Goal: Entertainment & Leisure: Consume media (video, audio)

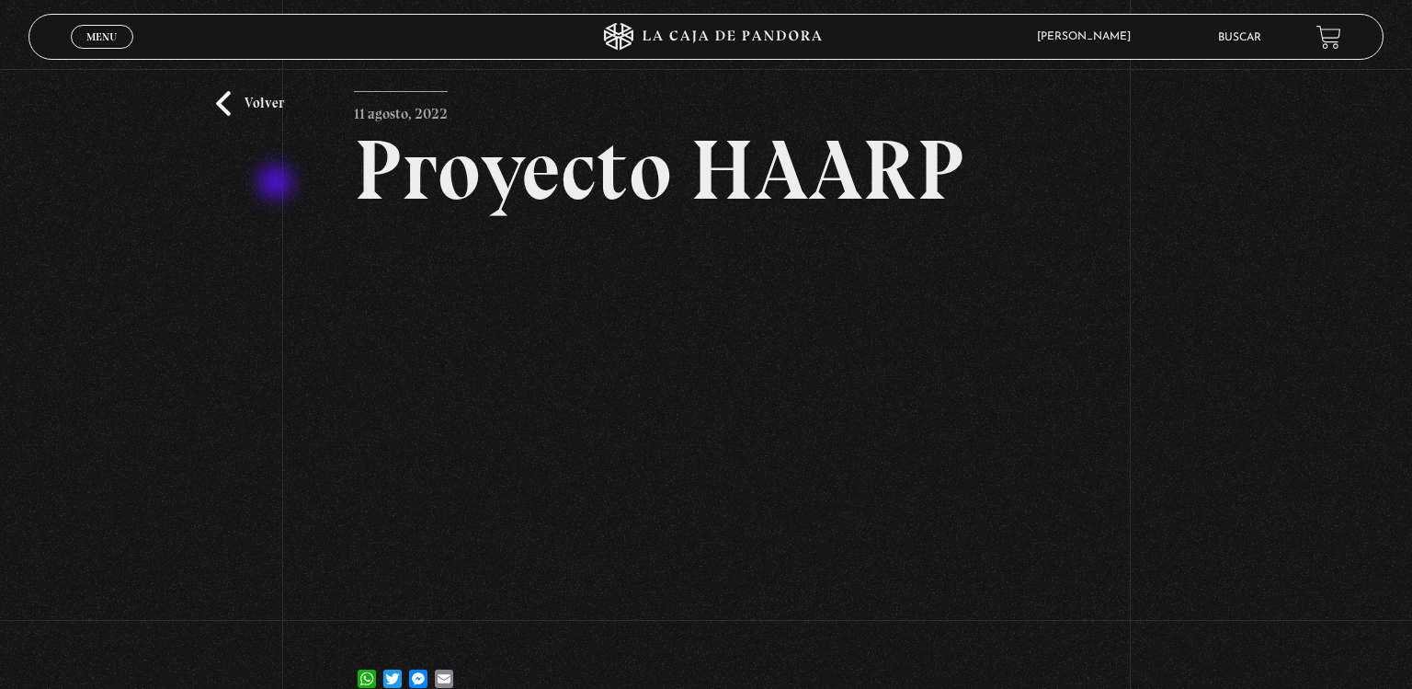
scroll to position [47, 0]
click at [258, 104] on link "Volver" at bounding box center [250, 103] width 68 height 25
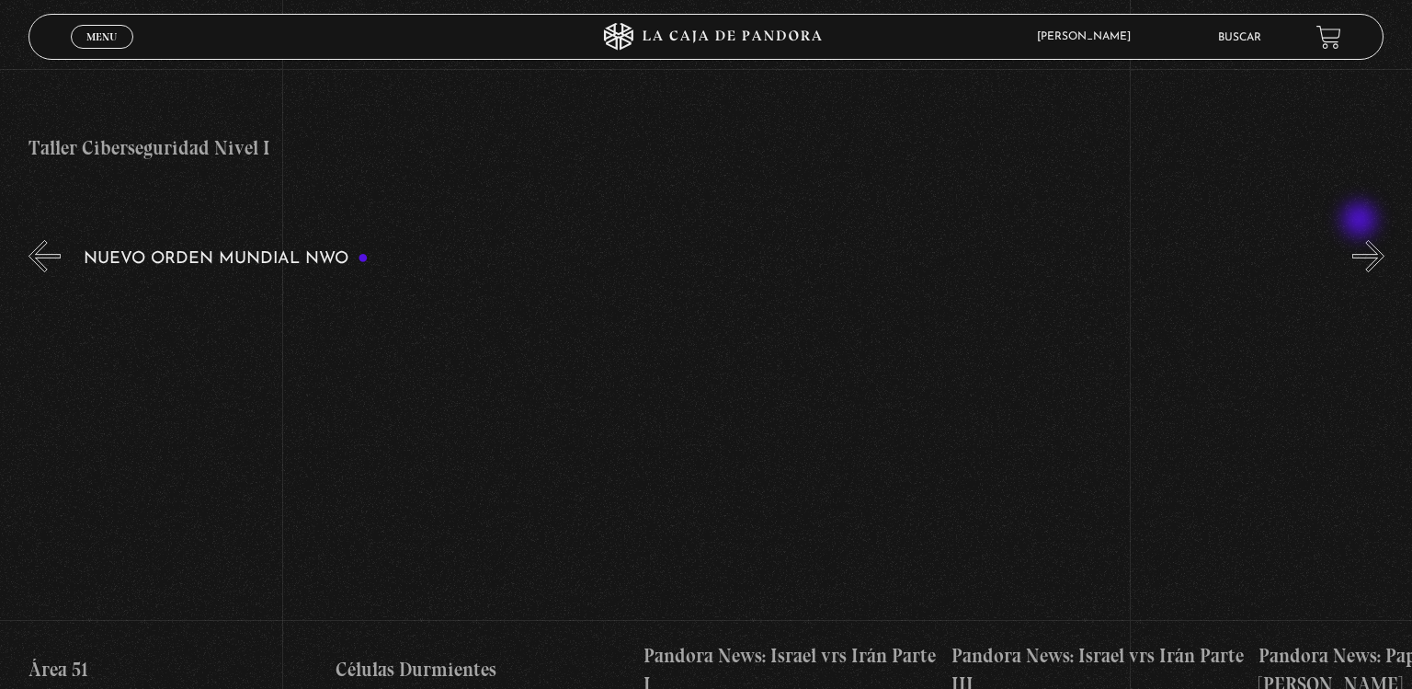
scroll to position [0, 1230]
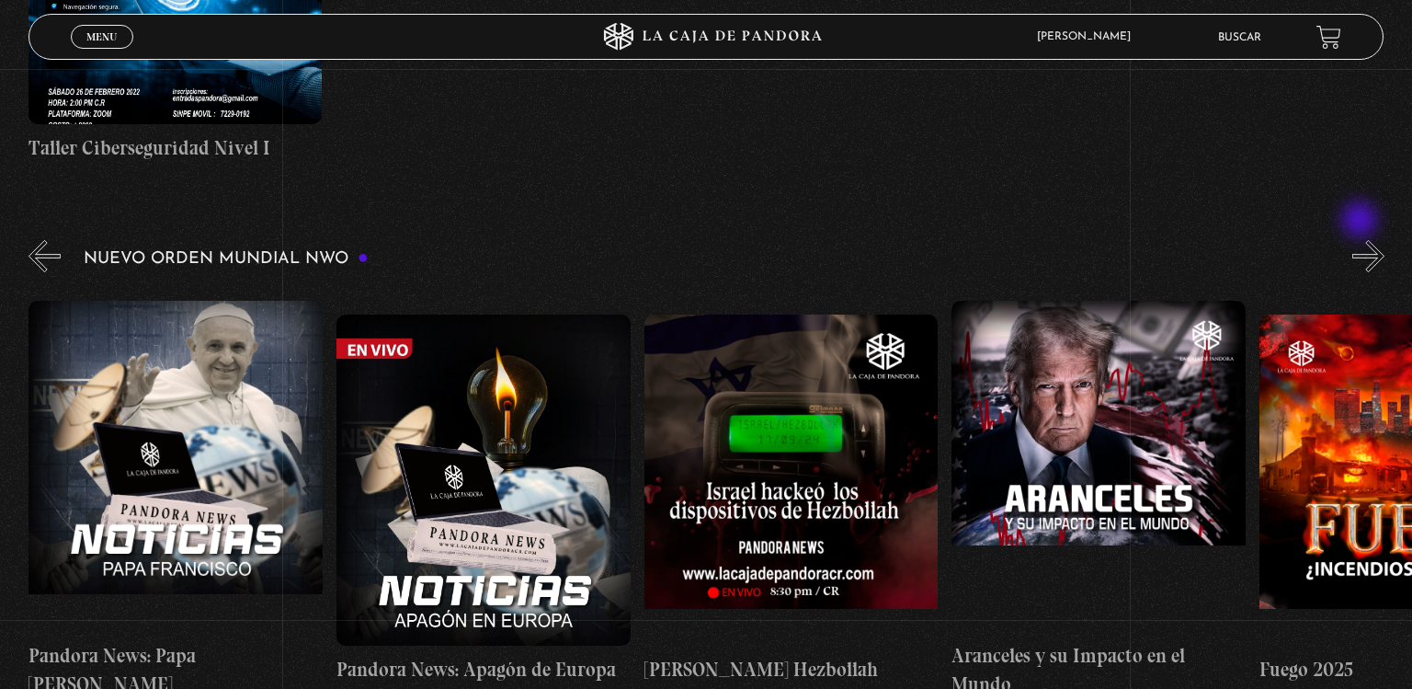
click at [1361, 240] on button "»" at bounding box center [1368, 256] width 32 height 32
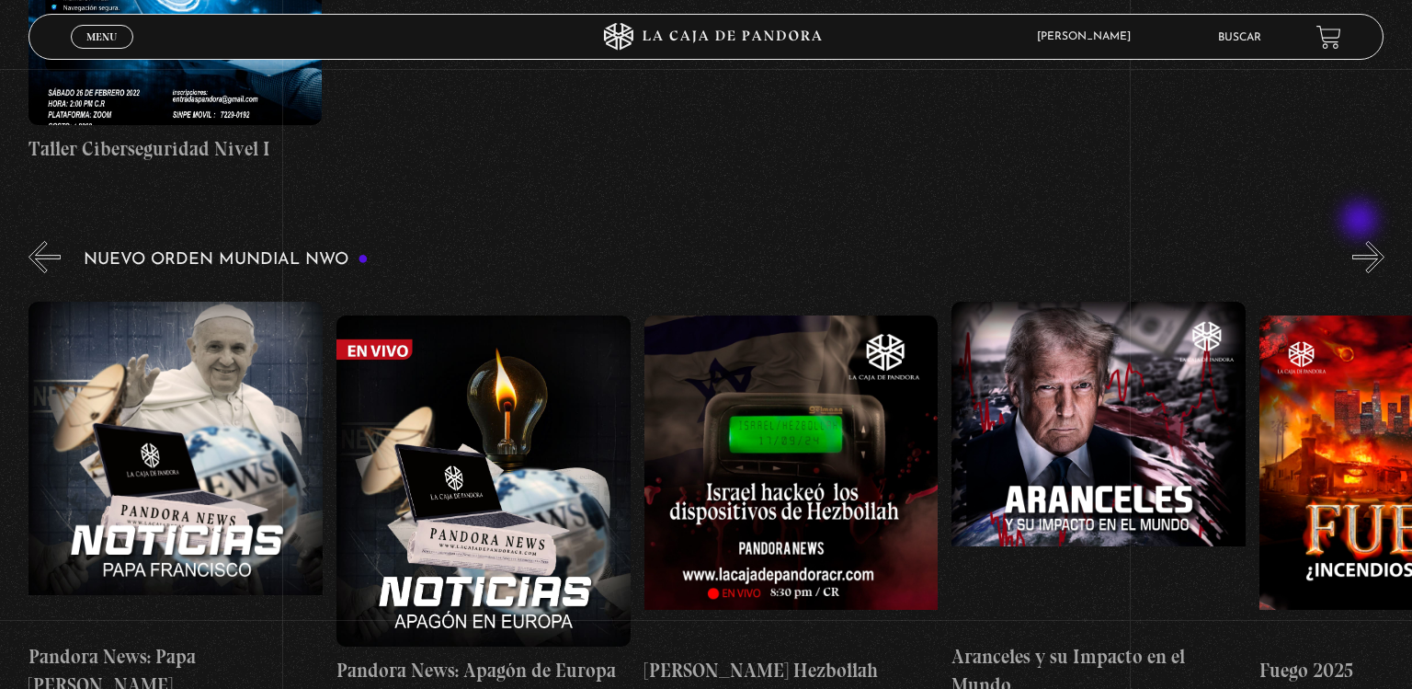
click at [1361, 241] on button "»" at bounding box center [1368, 257] width 32 height 32
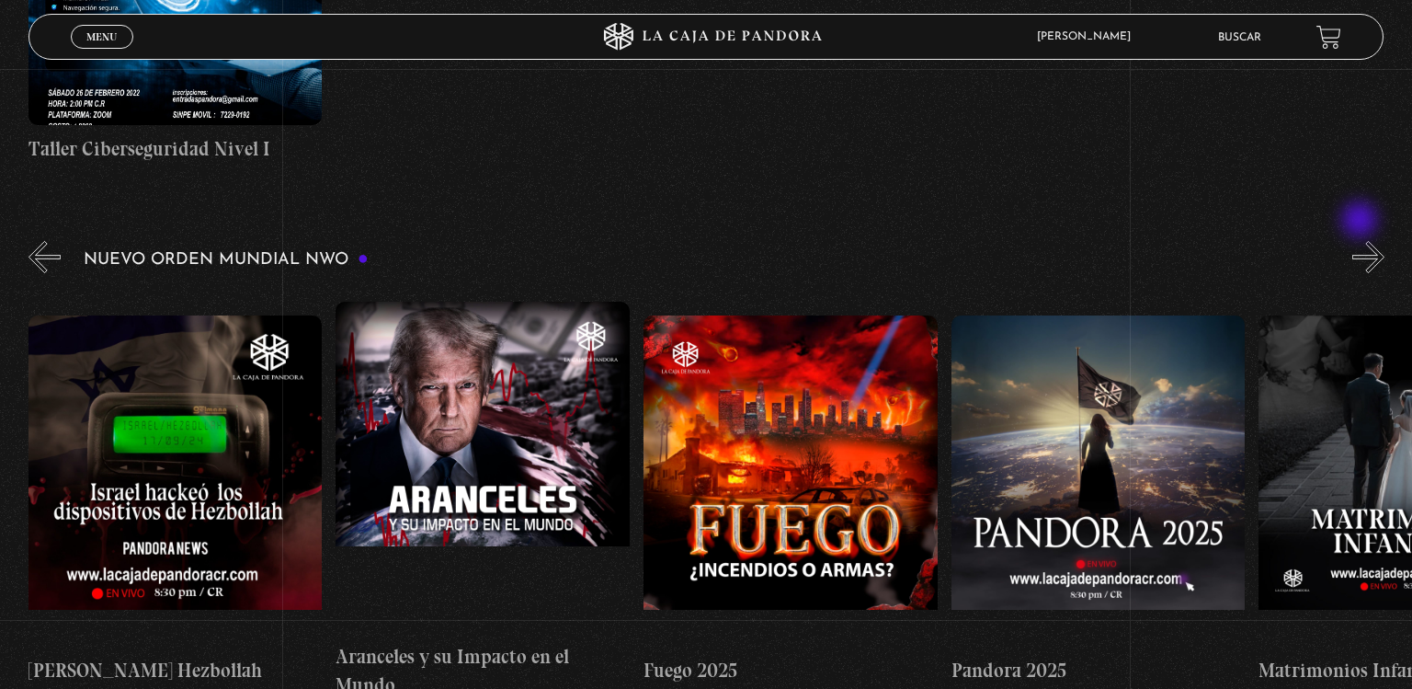
click at [1361, 241] on button "»" at bounding box center [1368, 257] width 32 height 32
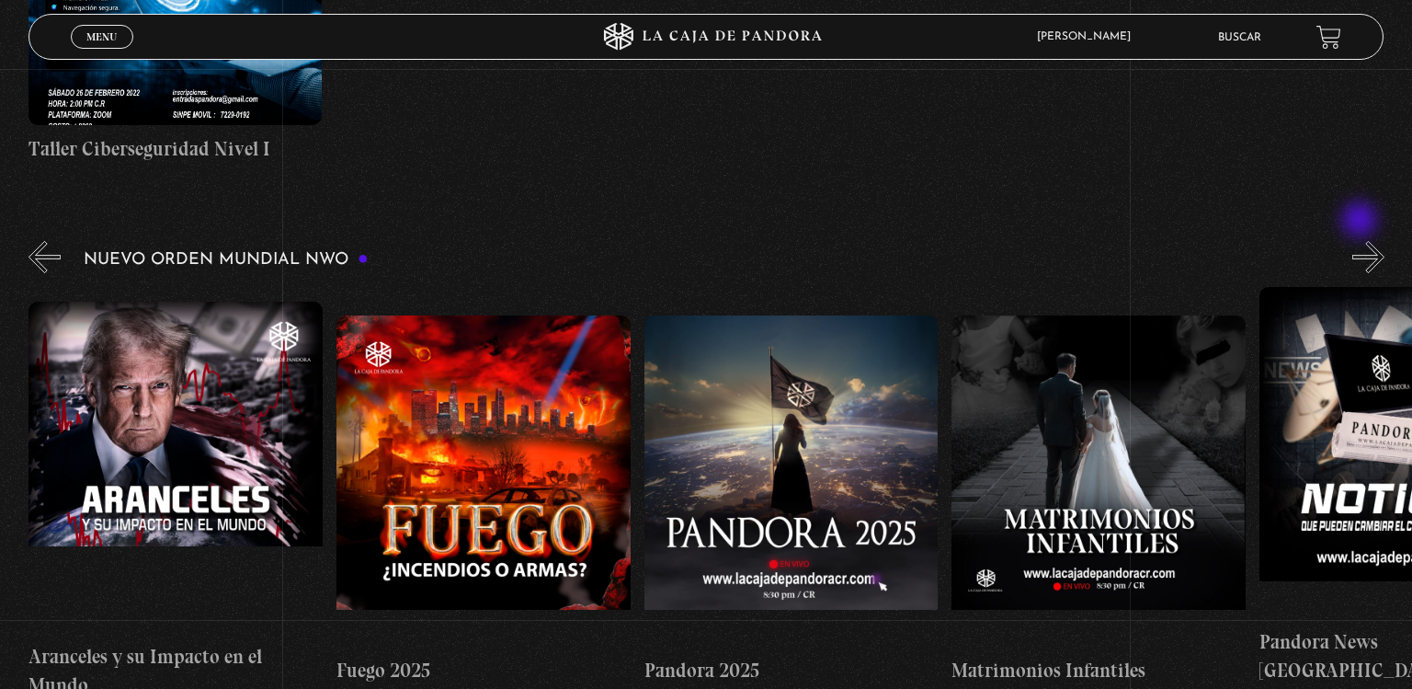
click at [1361, 241] on button "»" at bounding box center [1368, 257] width 32 height 32
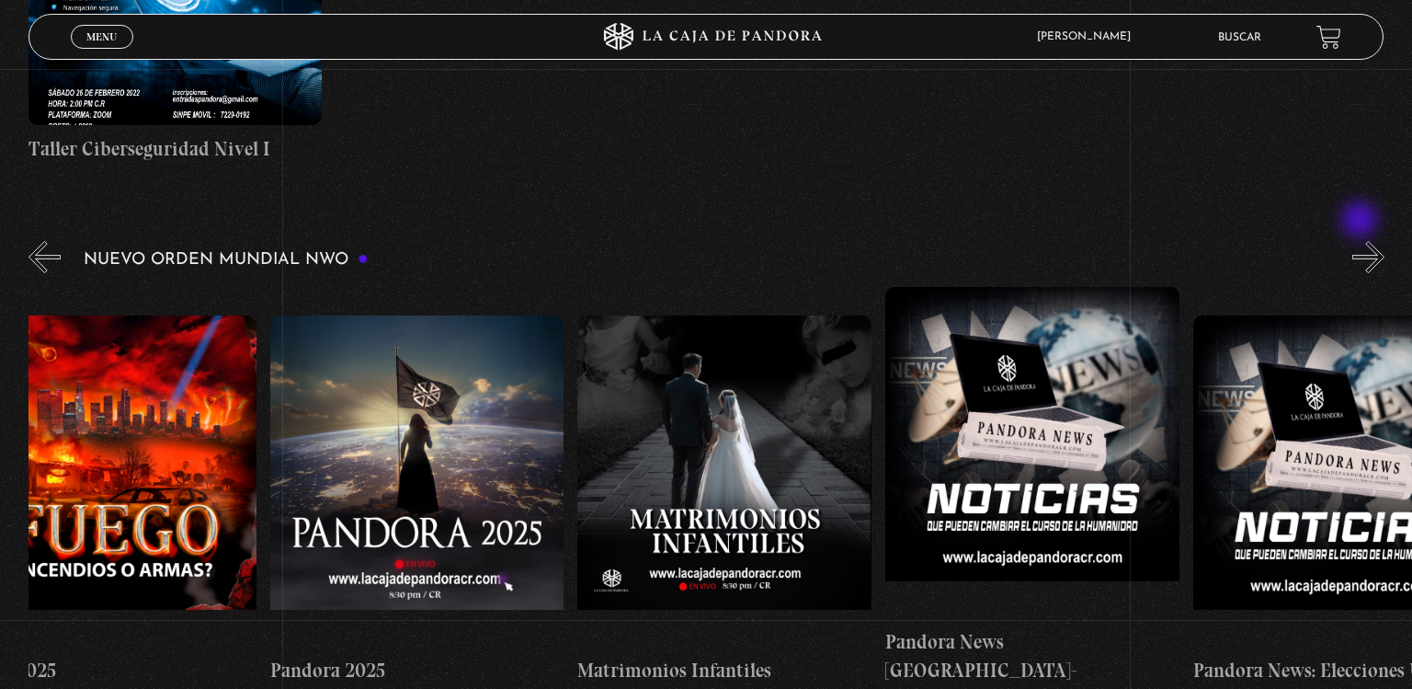
click at [1361, 241] on button "»" at bounding box center [1368, 257] width 32 height 32
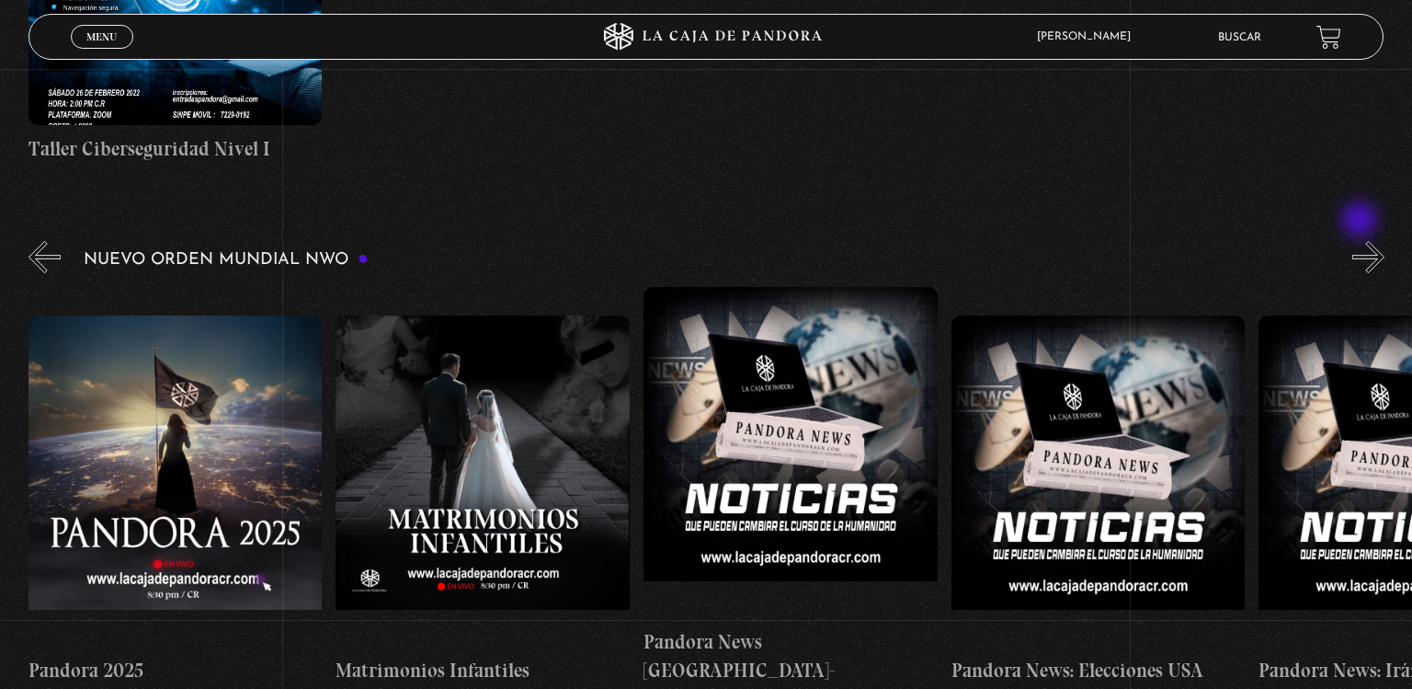
click at [1361, 241] on button "»" at bounding box center [1368, 257] width 32 height 32
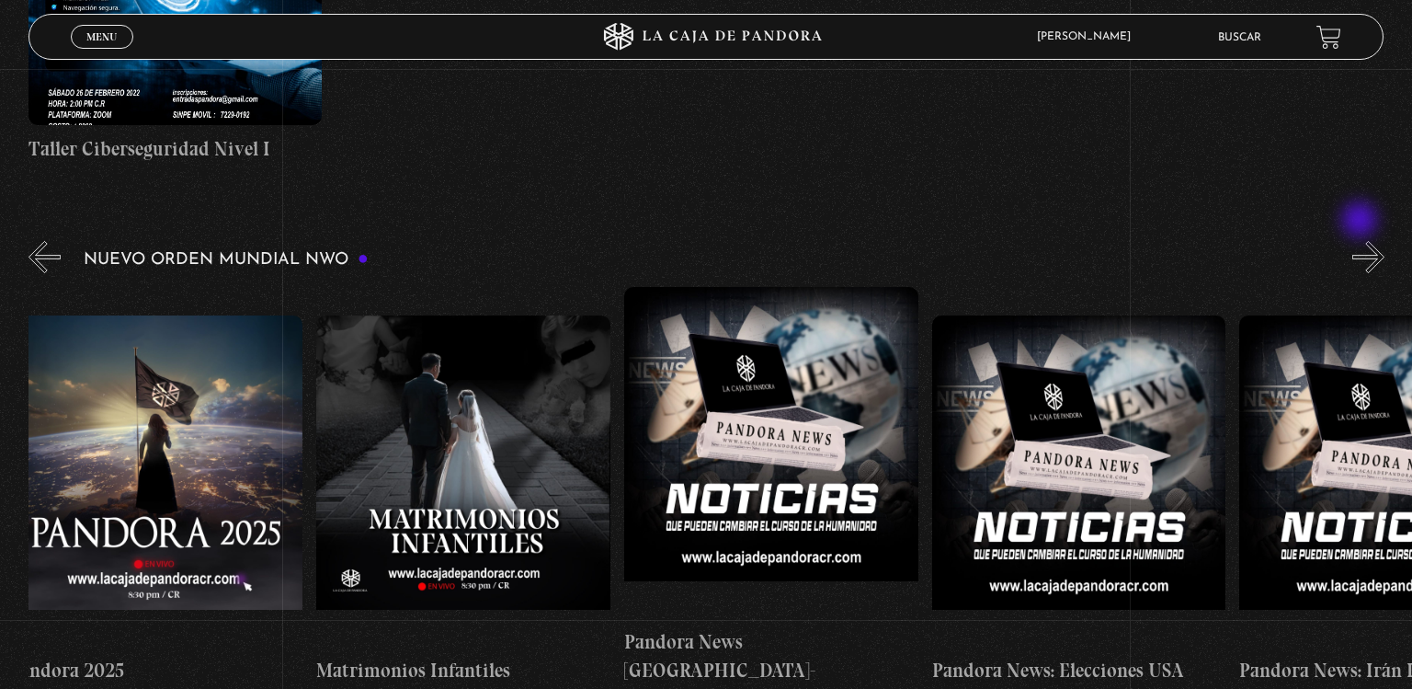
click at [1361, 241] on button "»" at bounding box center [1368, 257] width 32 height 32
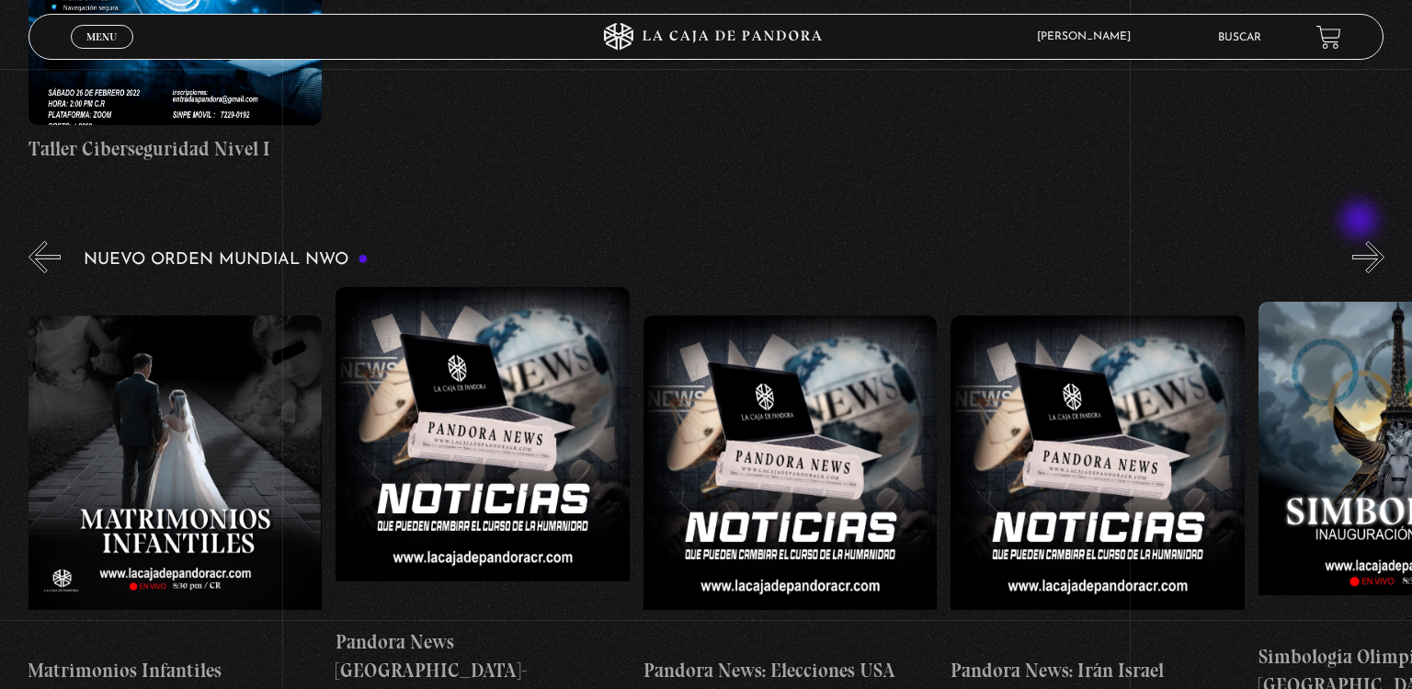
click at [1361, 241] on button "»" at bounding box center [1368, 257] width 32 height 32
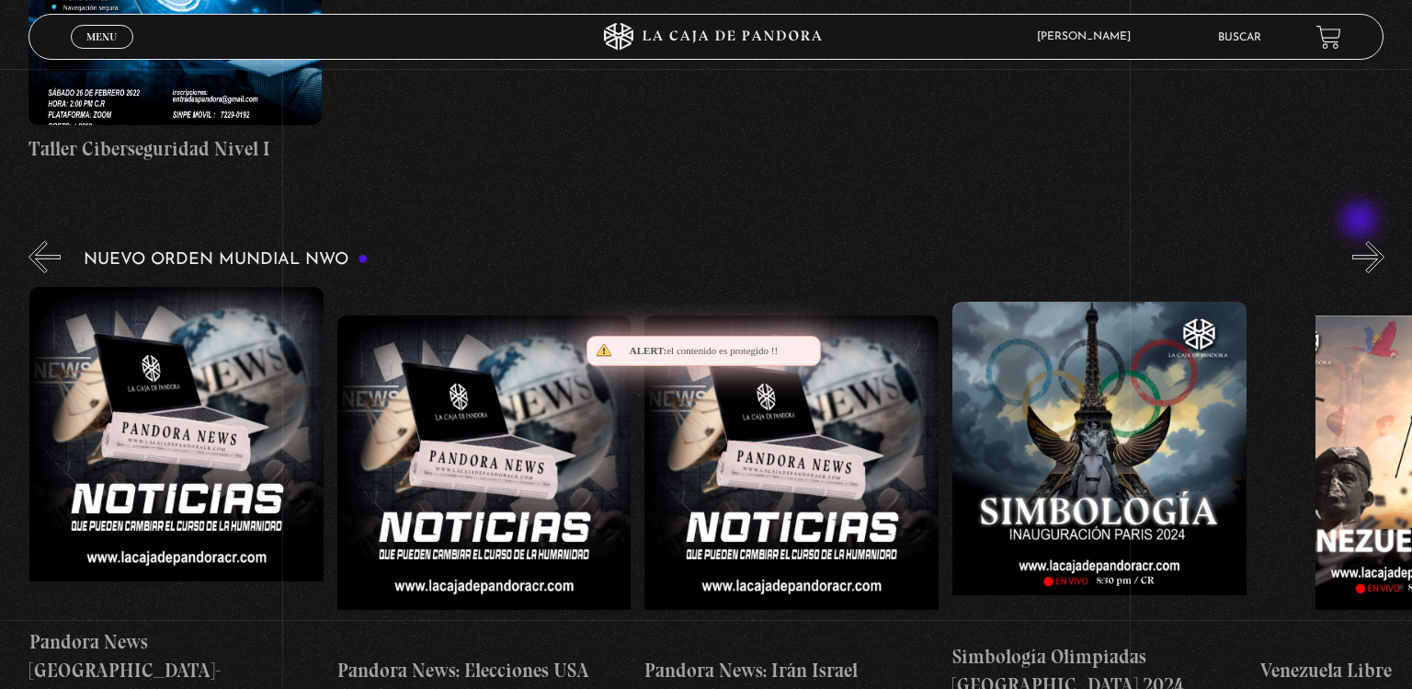
click at [1361, 241] on button "»" at bounding box center [1368, 257] width 32 height 32
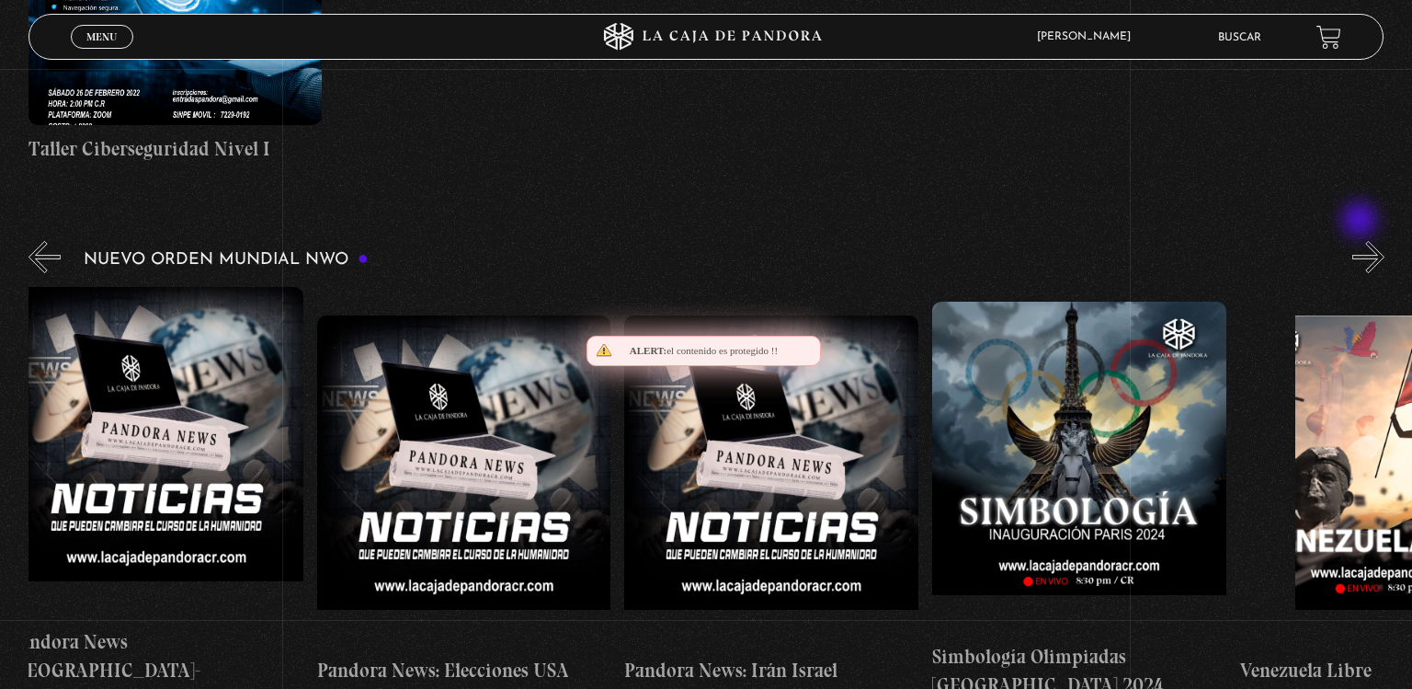
click at [1361, 241] on button "»" at bounding box center [1368, 257] width 32 height 32
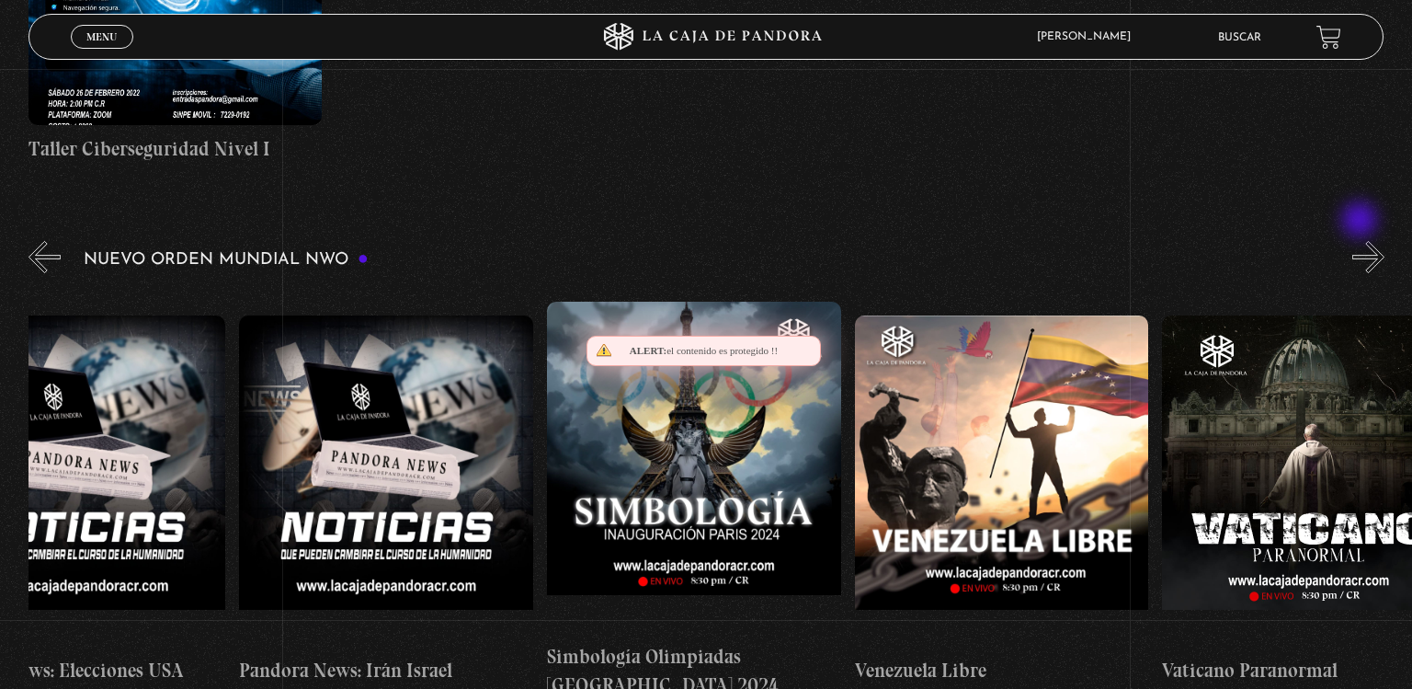
click at [1361, 241] on button "»" at bounding box center [1368, 257] width 32 height 32
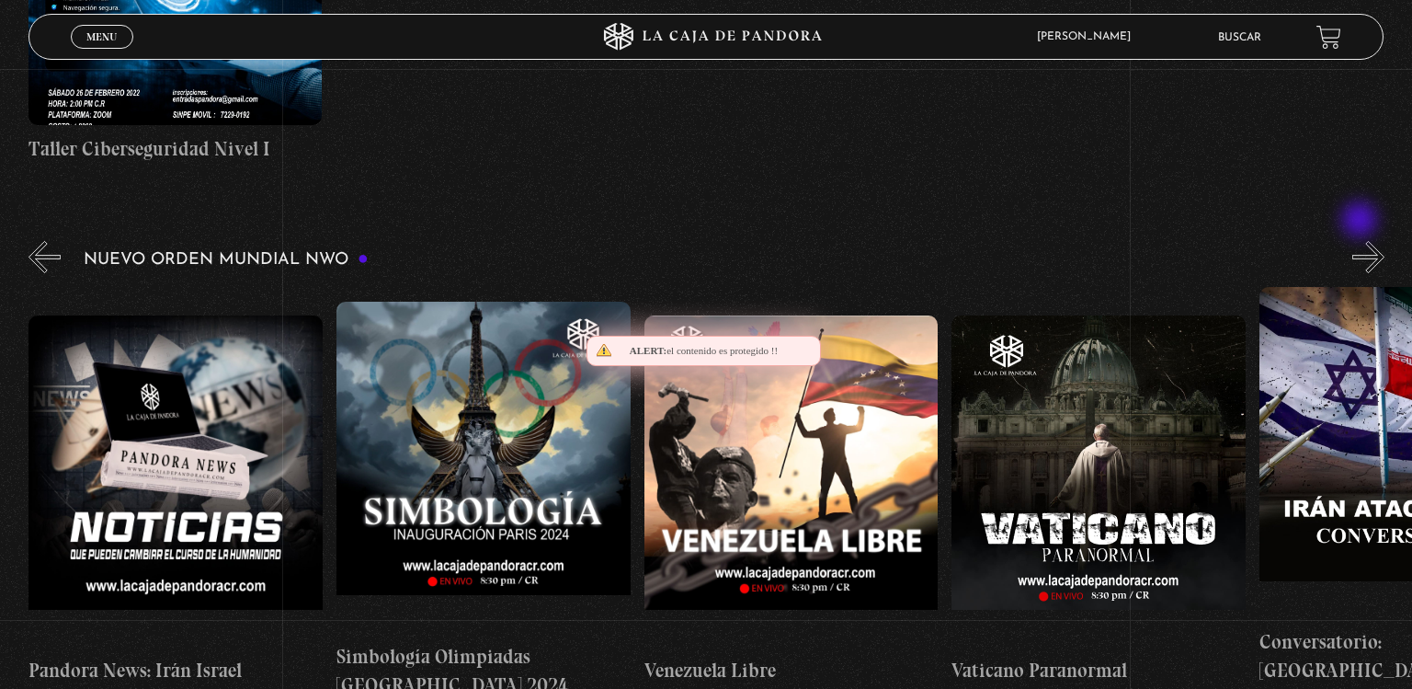
click at [1361, 241] on button "»" at bounding box center [1368, 257] width 32 height 32
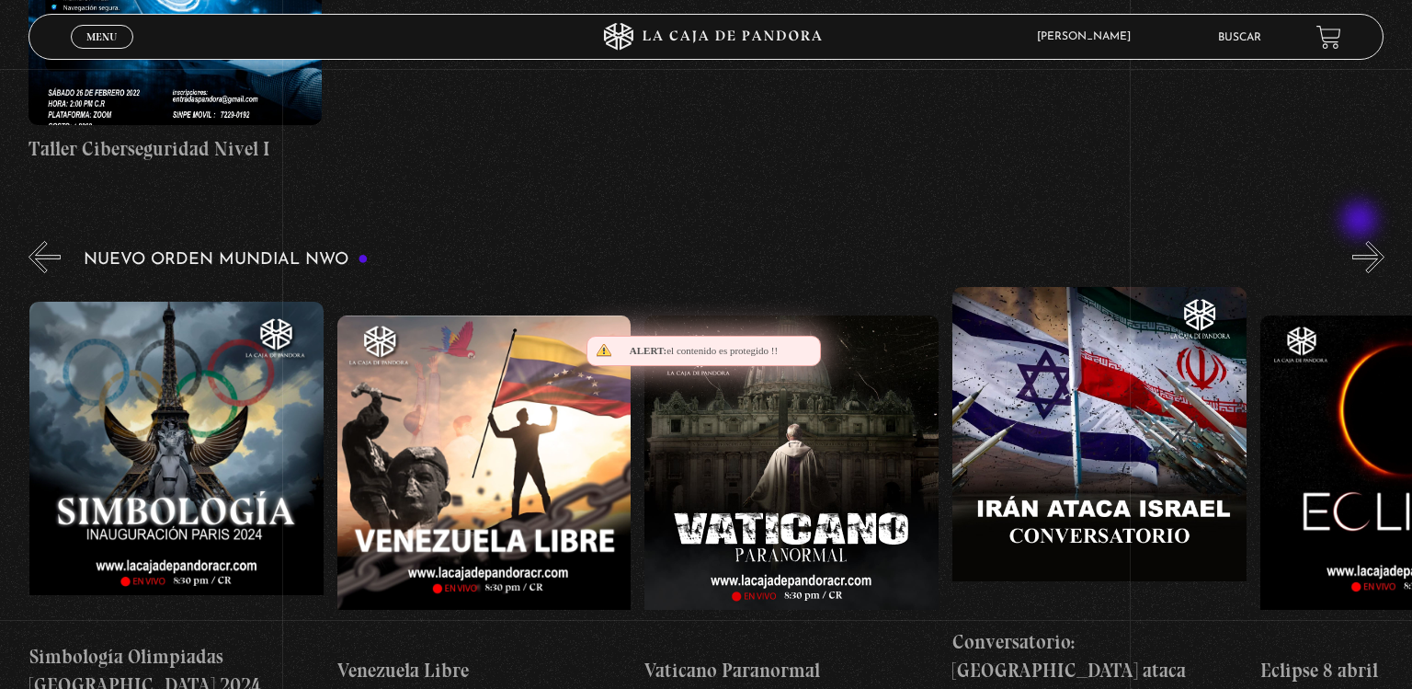
click at [1361, 241] on button "»" at bounding box center [1368, 257] width 32 height 32
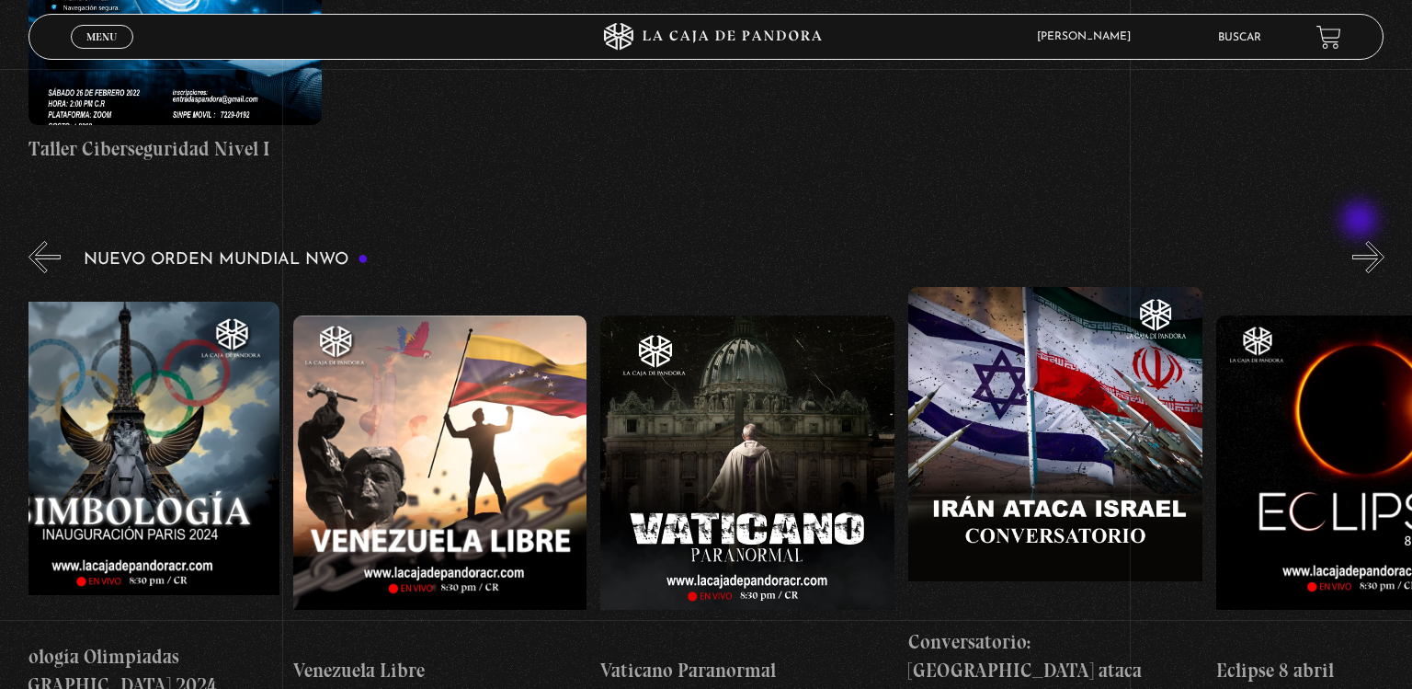
click at [1361, 241] on button "»" at bounding box center [1368, 257] width 32 height 32
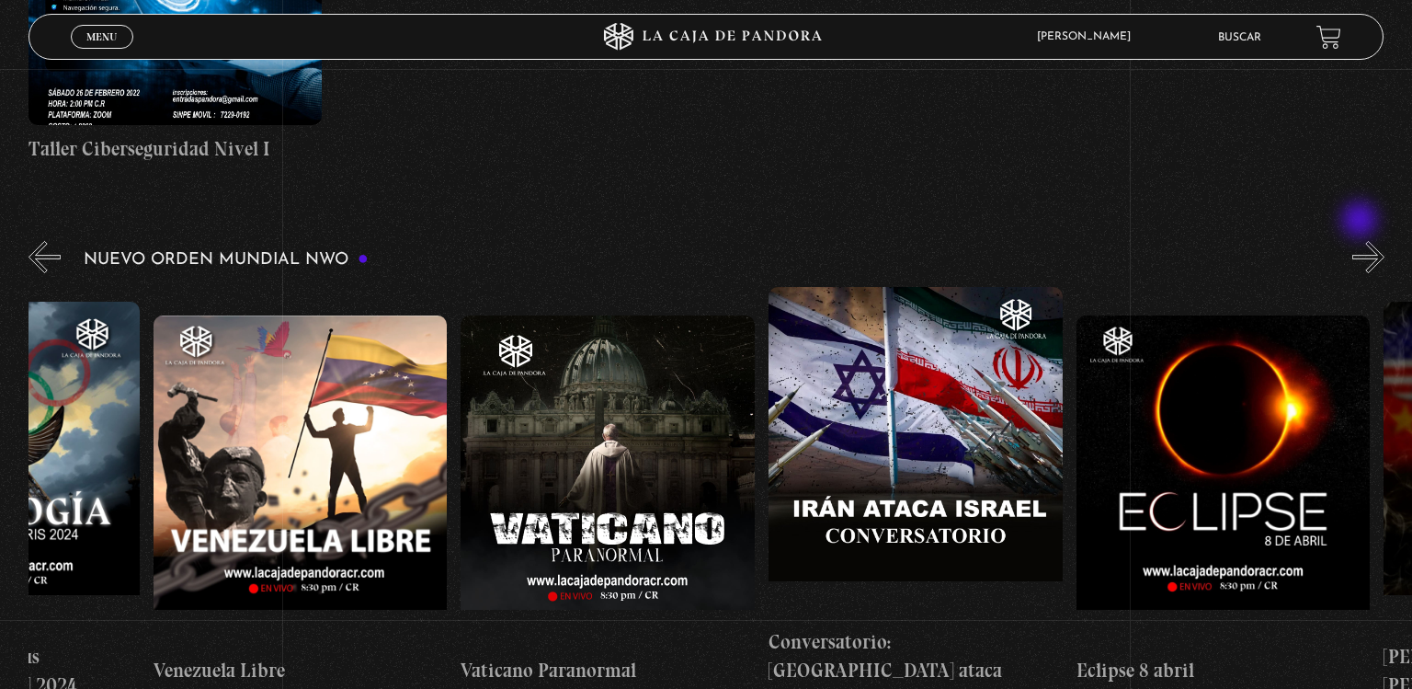
click at [1361, 241] on button "»" at bounding box center [1368, 257] width 32 height 32
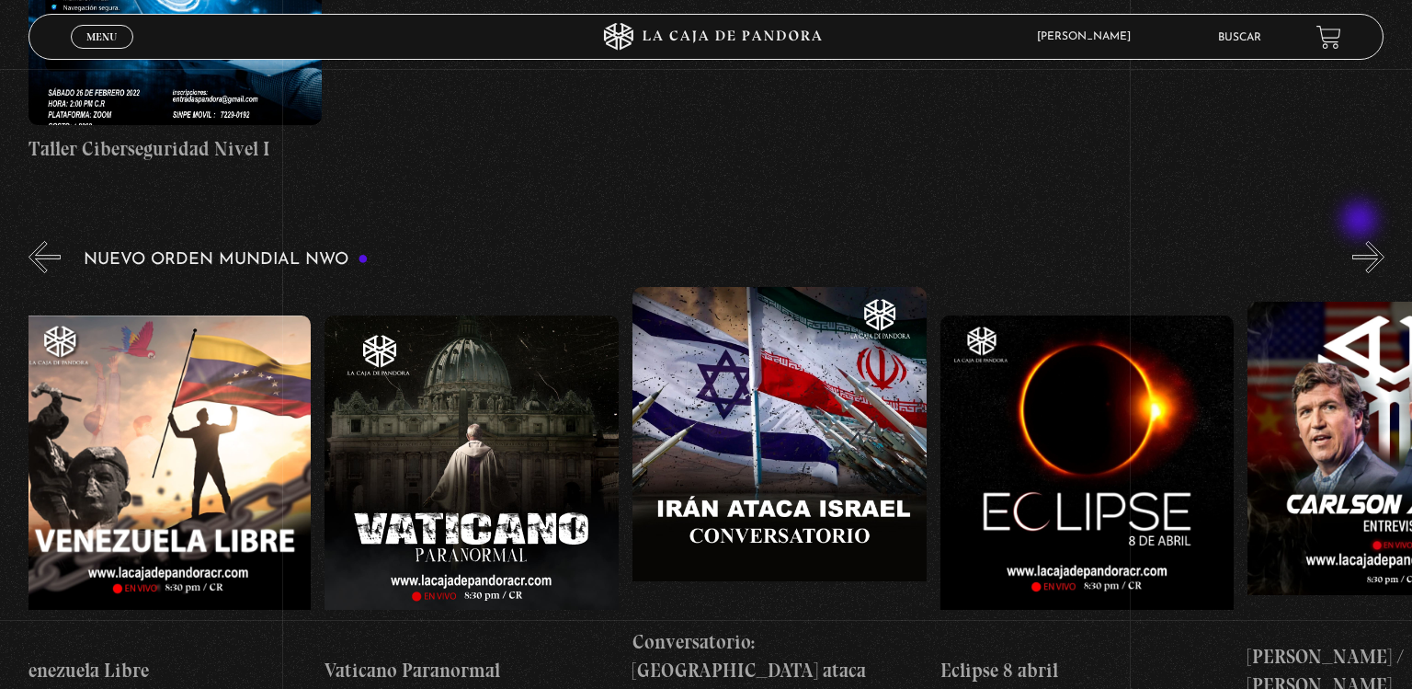
click at [1361, 241] on button "»" at bounding box center [1368, 257] width 32 height 32
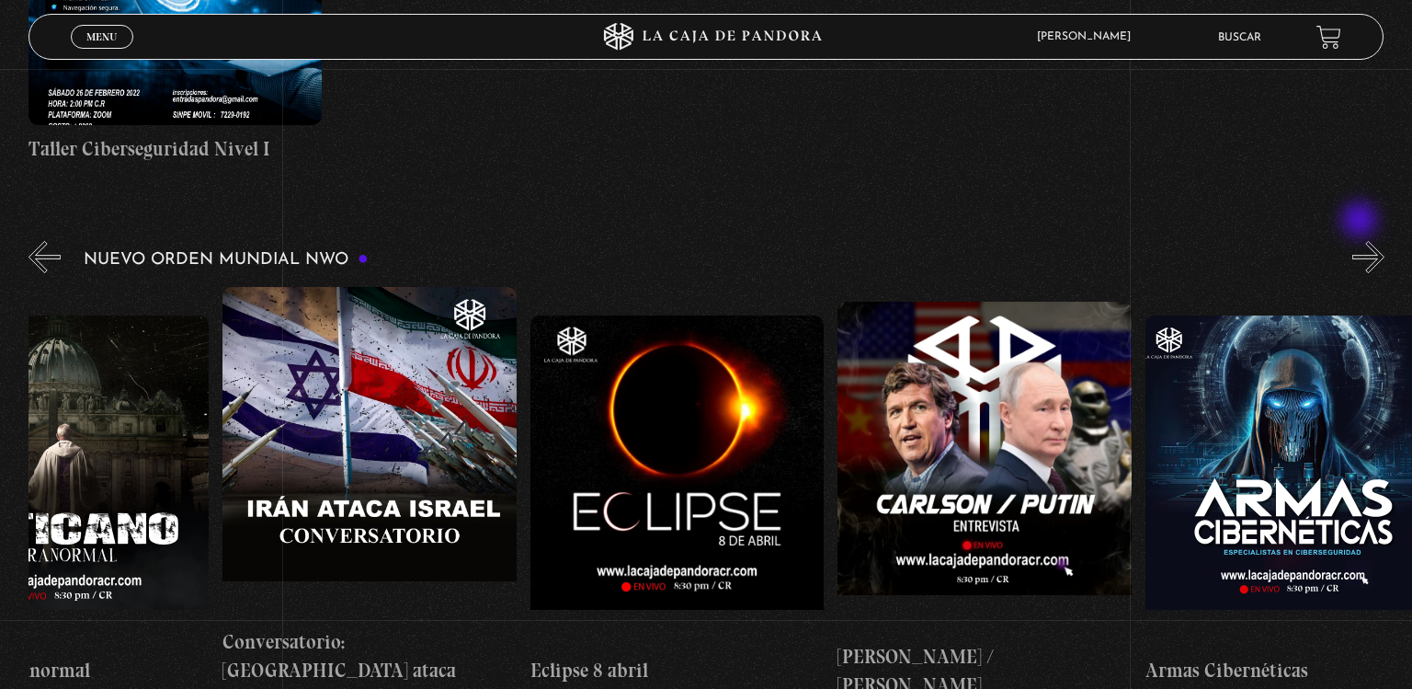
click at [1361, 241] on button "»" at bounding box center [1368, 257] width 32 height 32
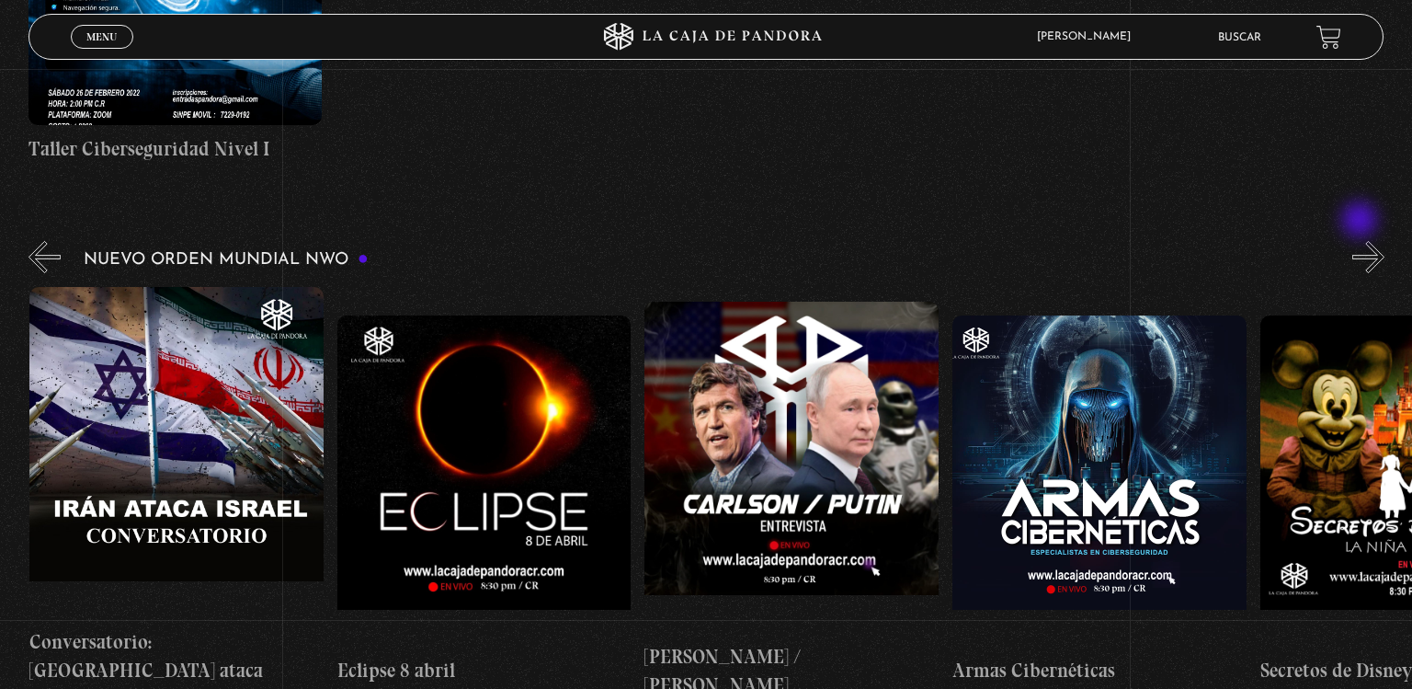
click at [1361, 241] on button "»" at bounding box center [1368, 257] width 32 height 32
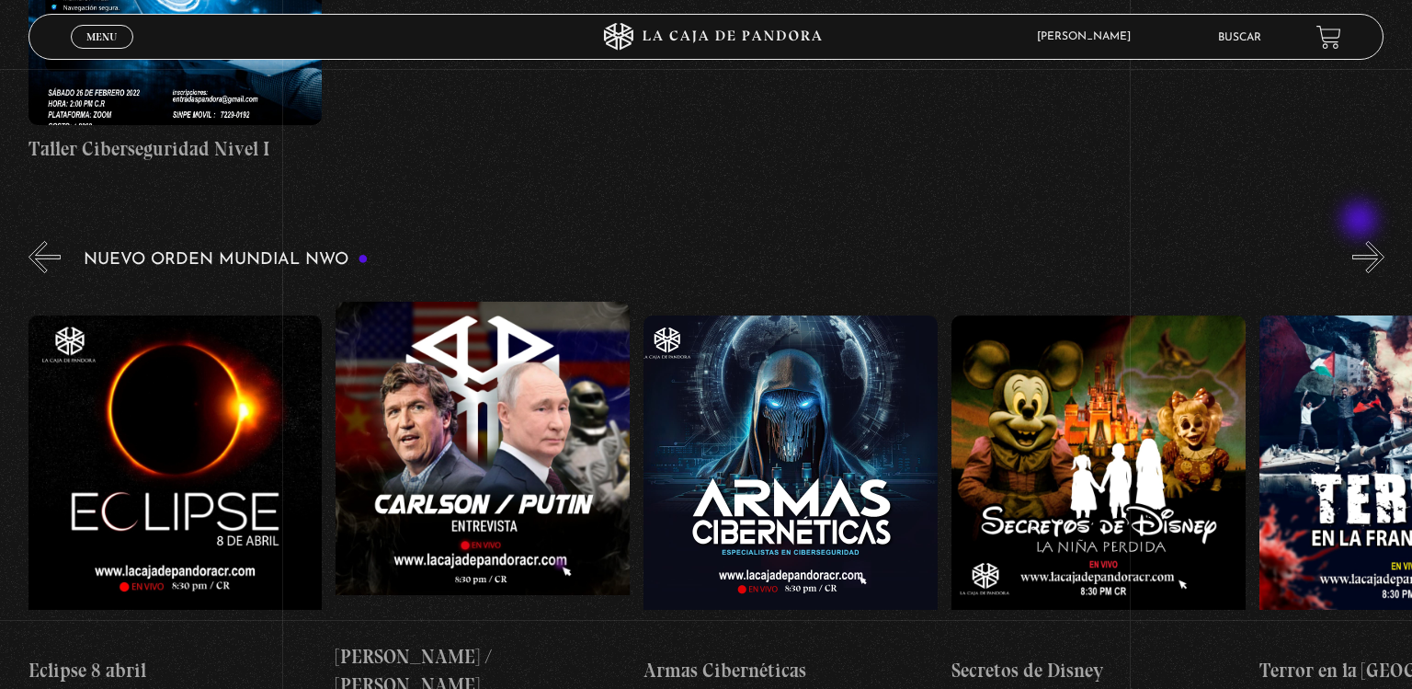
click at [1361, 241] on button "»" at bounding box center [1368, 257] width 32 height 32
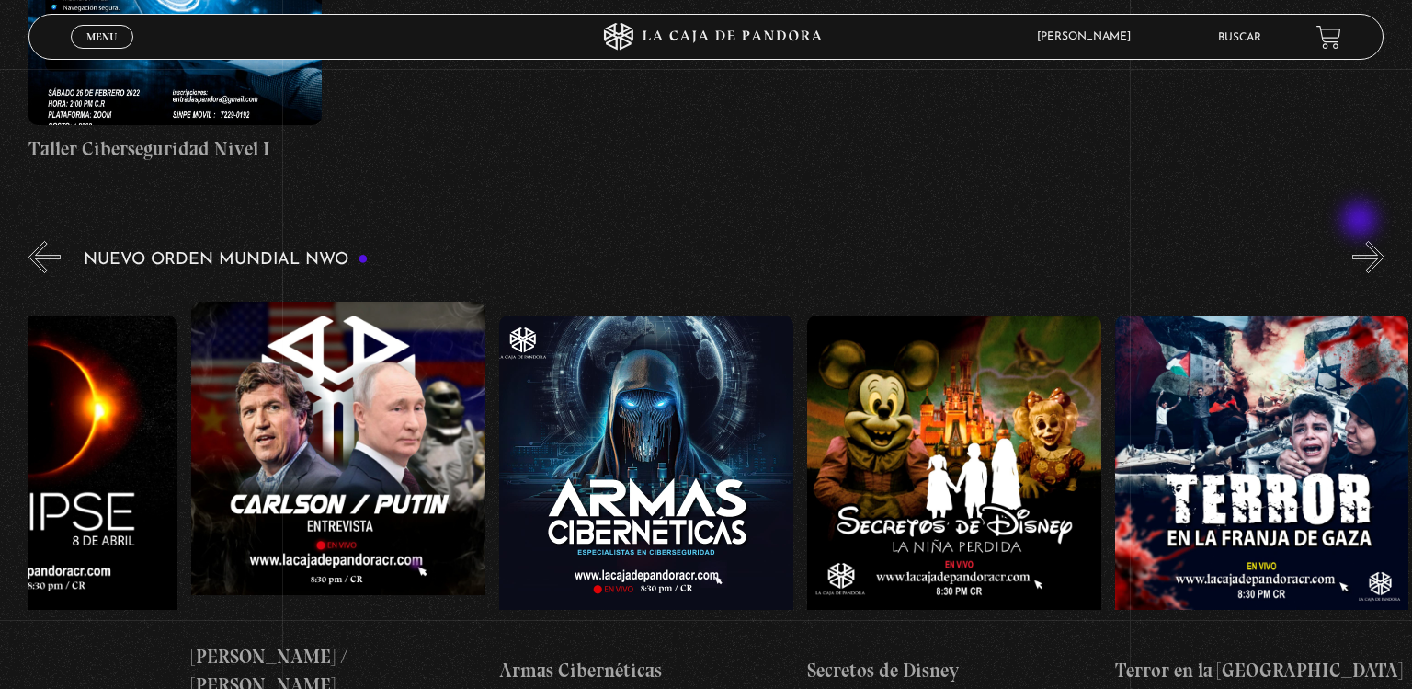
click at [1361, 241] on button "»" at bounding box center [1368, 257] width 32 height 32
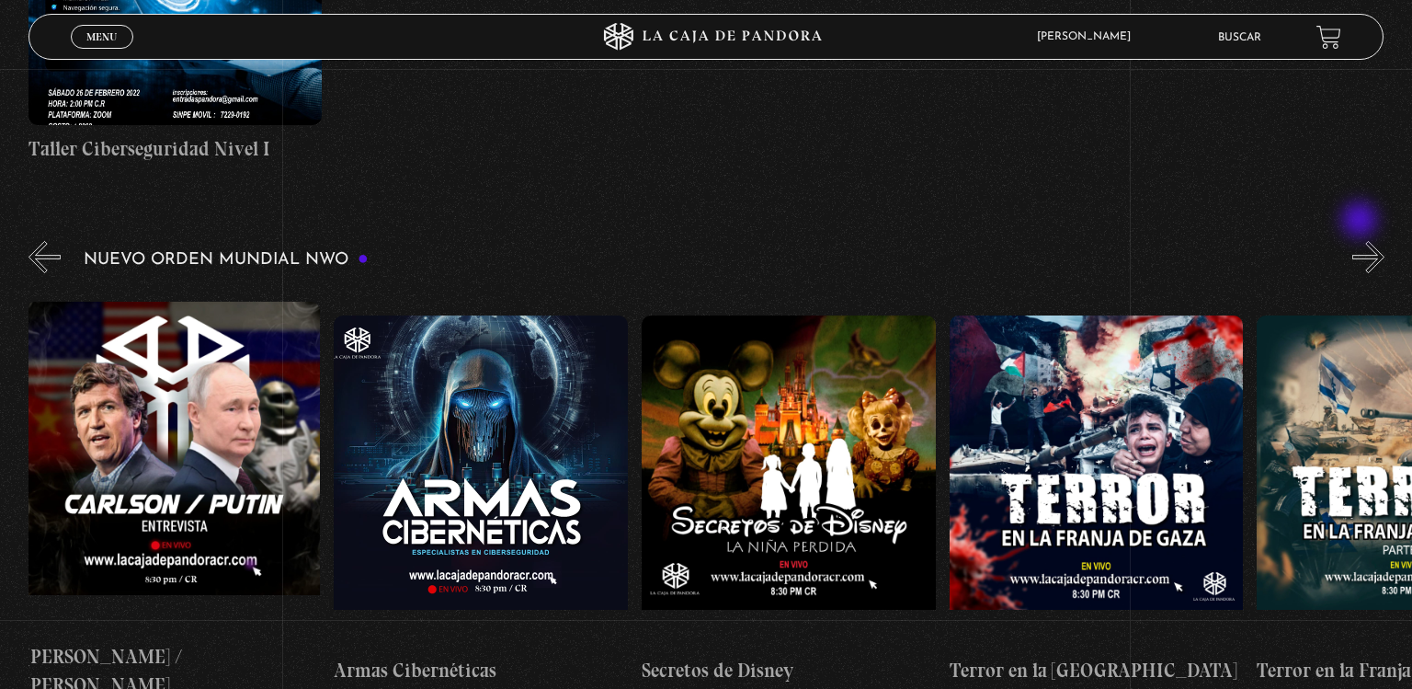
click at [1361, 241] on button "»" at bounding box center [1368, 257] width 32 height 32
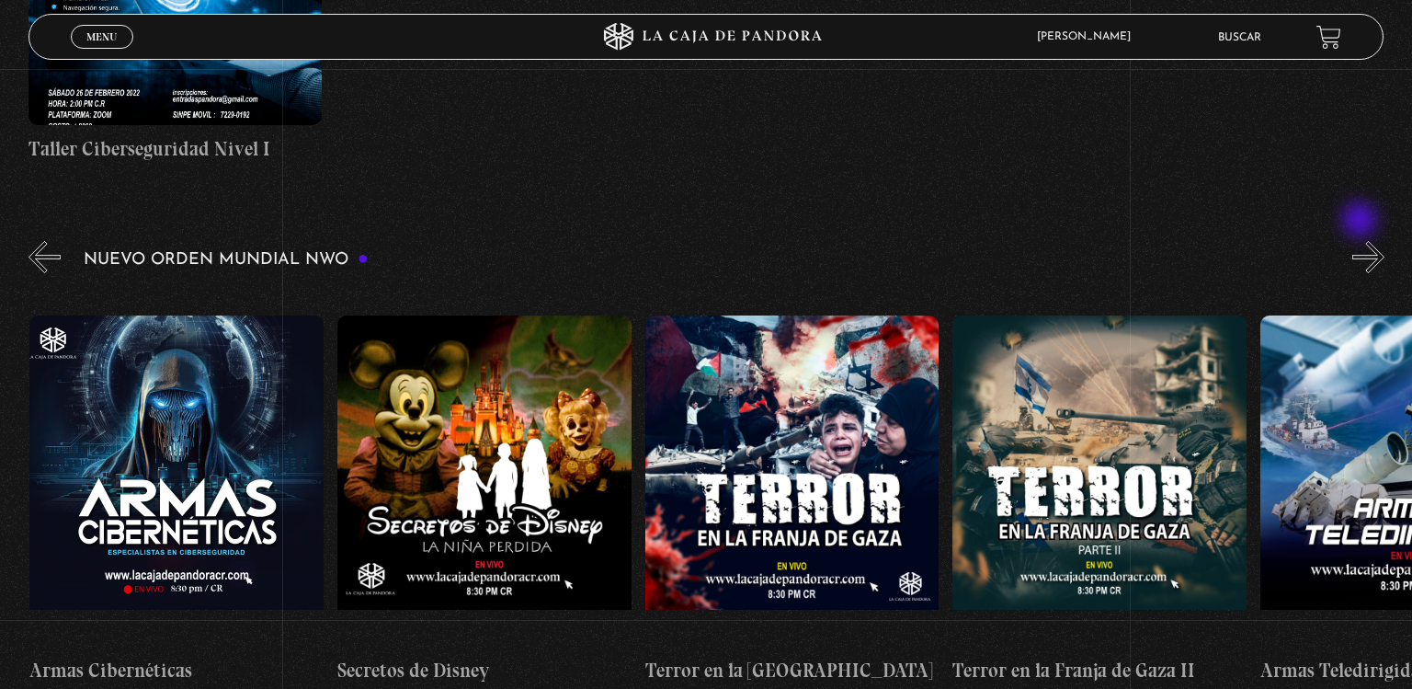
click at [1361, 241] on button "»" at bounding box center [1368, 257] width 32 height 32
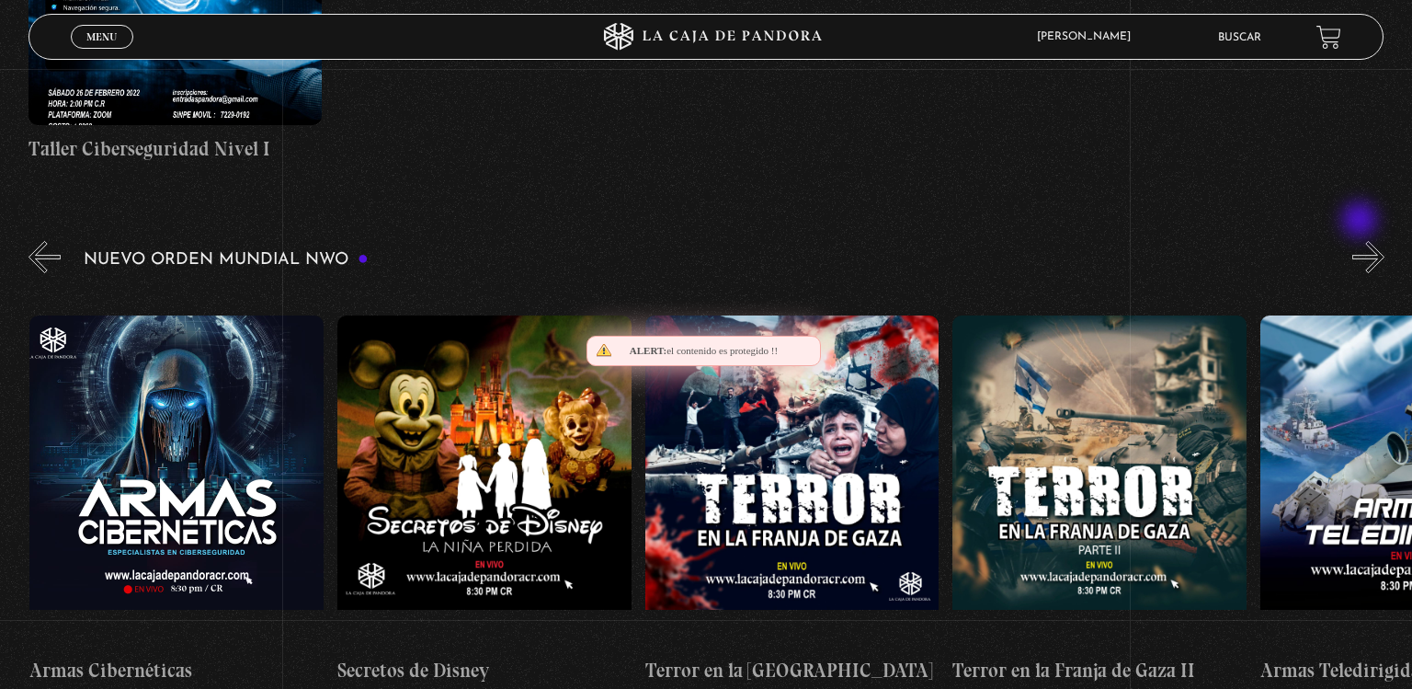
click at [1361, 241] on button "»" at bounding box center [1368, 257] width 32 height 32
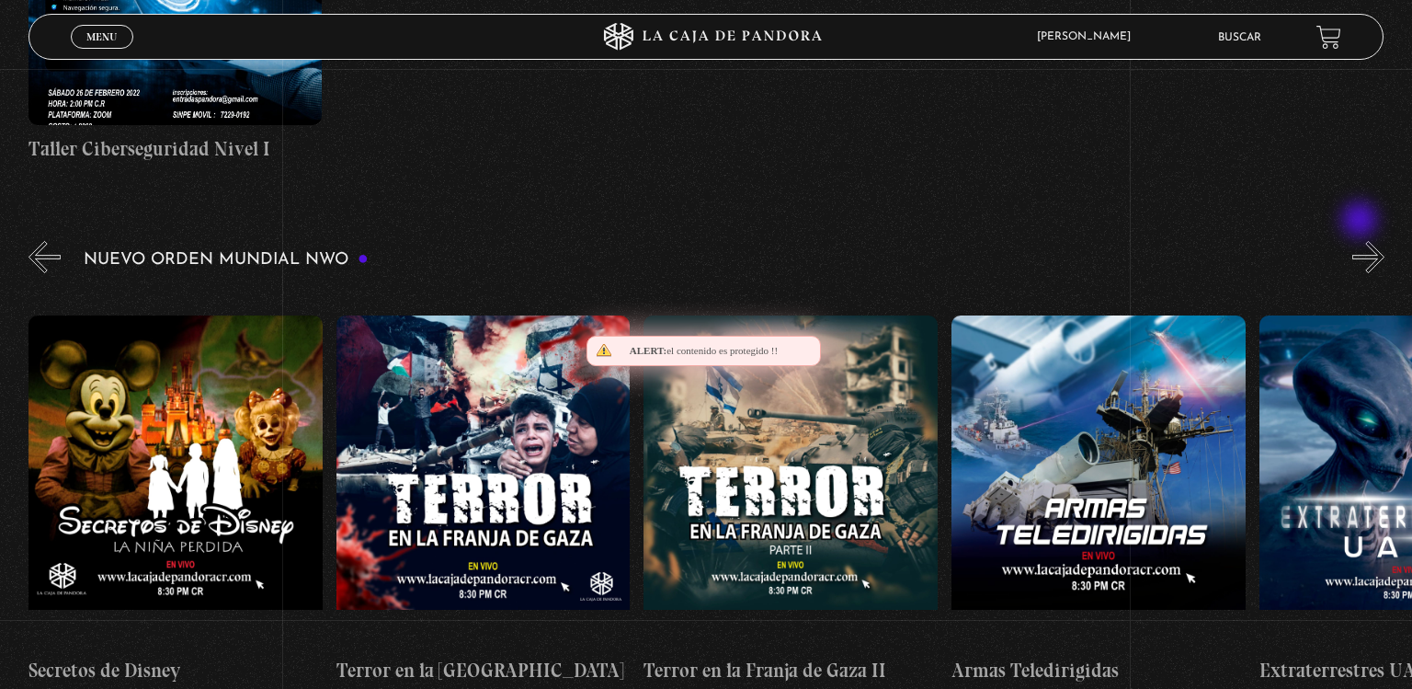
click at [1361, 241] on button "»" at bounding box center [1368, 257] width 32 height 32
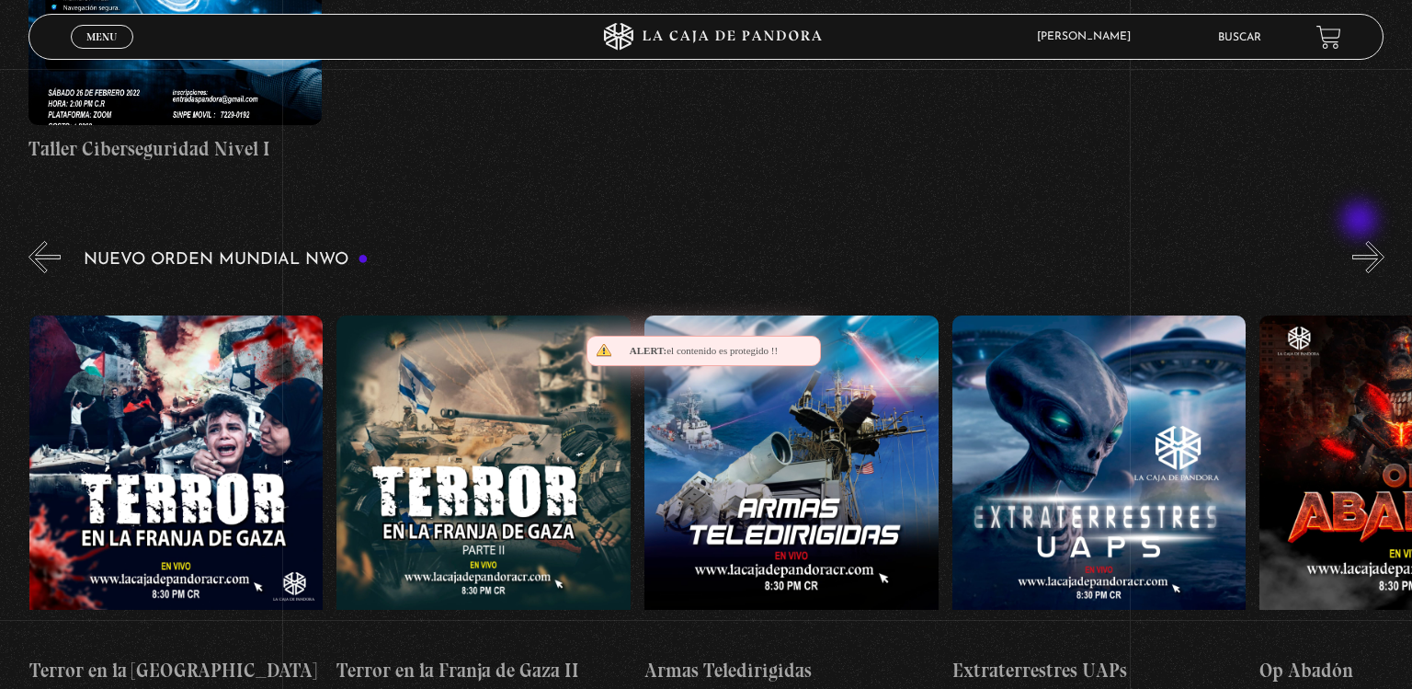
click at [1361, 241] on button "»" at bounding box center [1368, 257] width 32 height 32
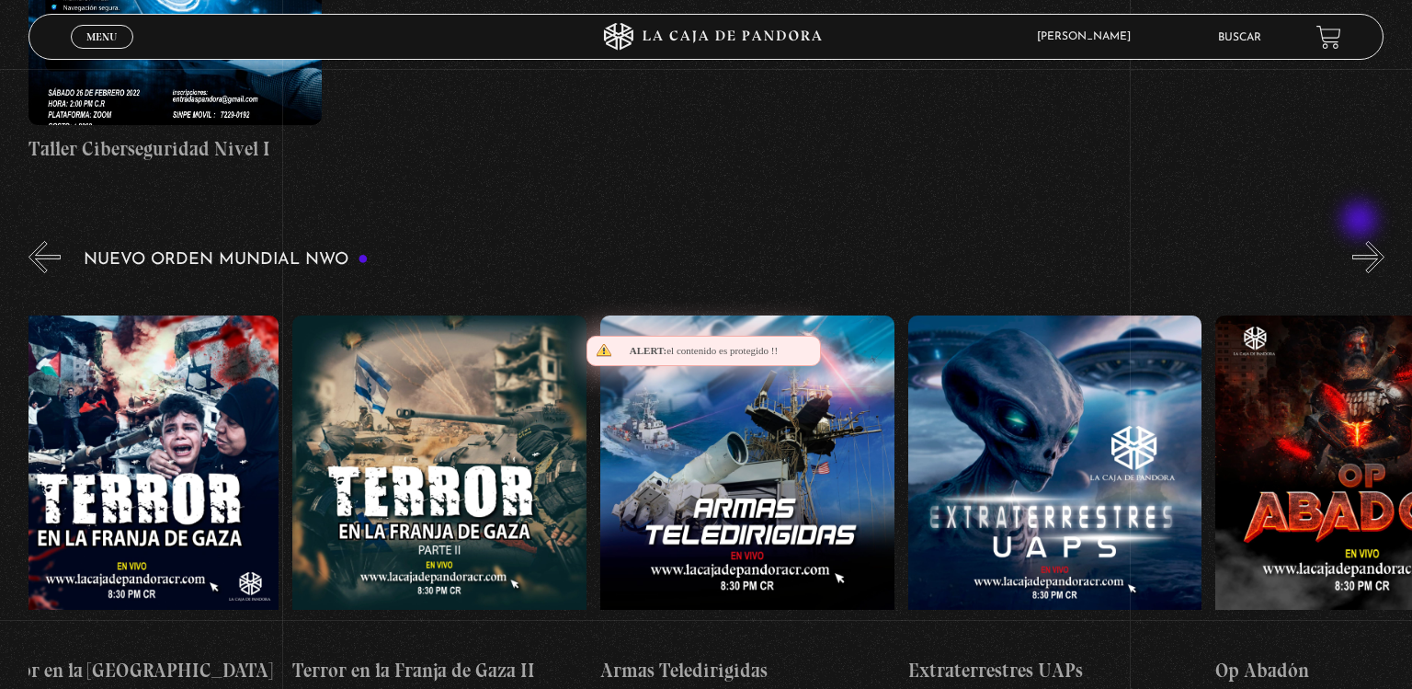
click at [1361, 241] on button "»" at bounding box center [1368, 257] width 32 height 32
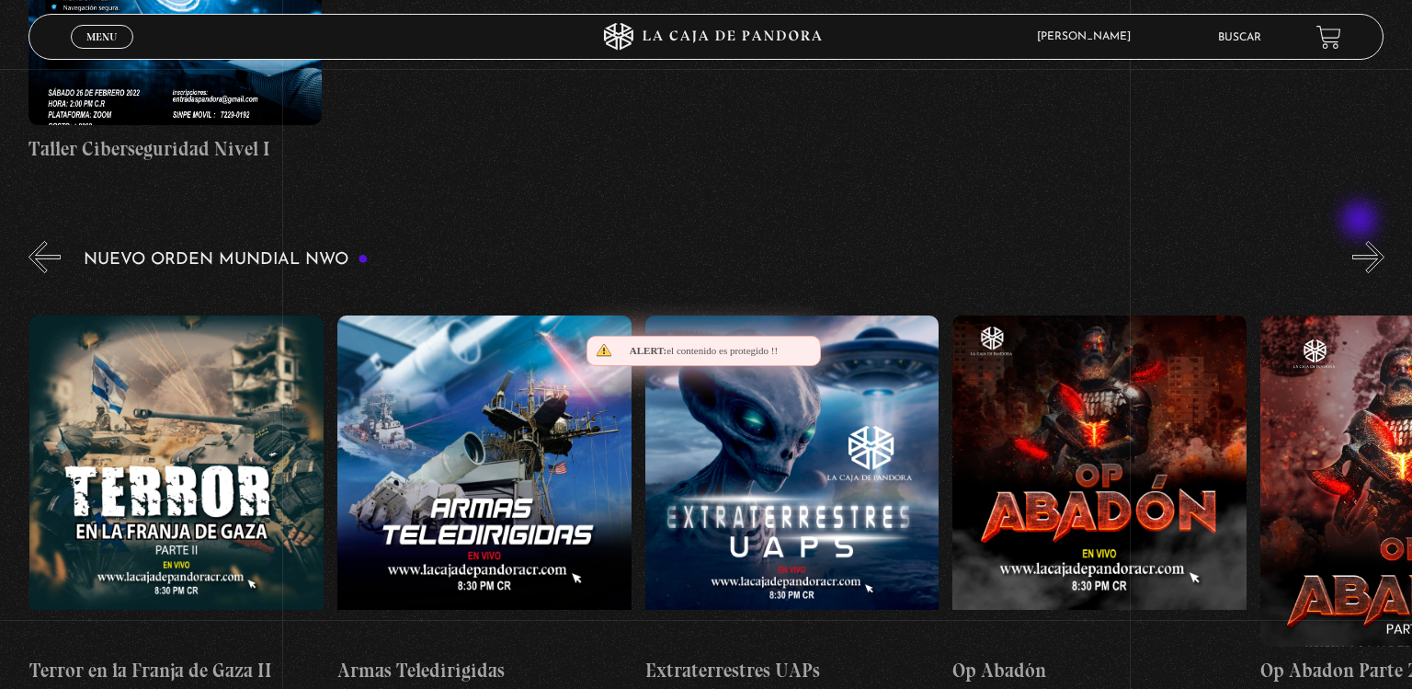
click at [1361, 241] on button "»" at bounding box center [1368, 257] width 32 height 32
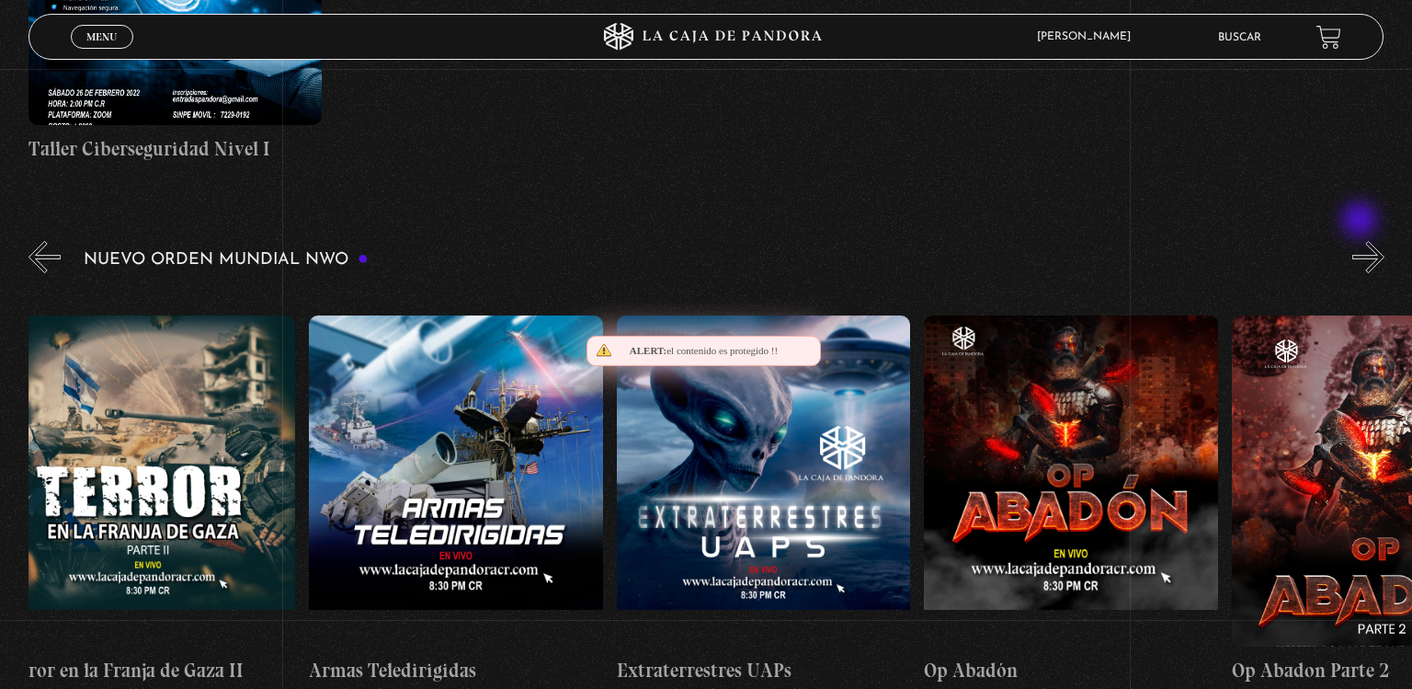
click at [1361, 241] on button "»" at bounding box center [1368, 257] width 32 height 32
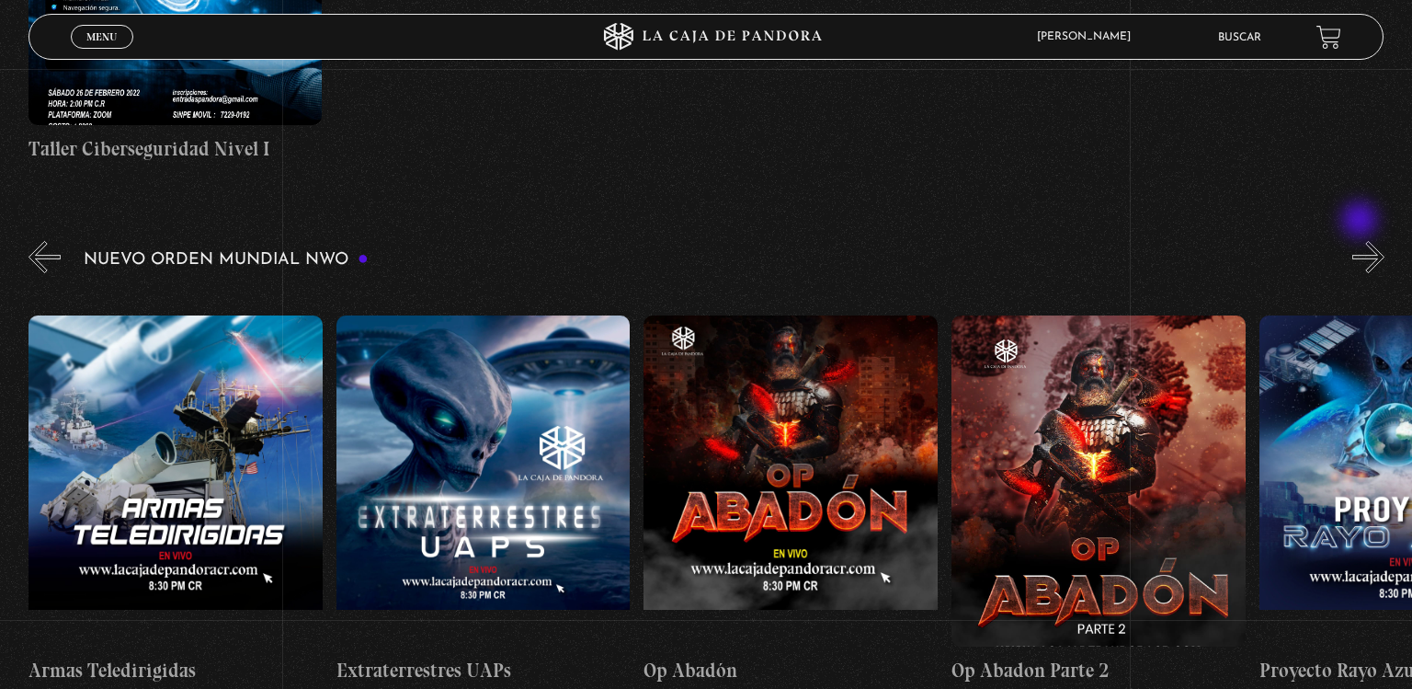
click at [1361, 241] on button "»" at bounding box center [1368, 257] width 32 height 32
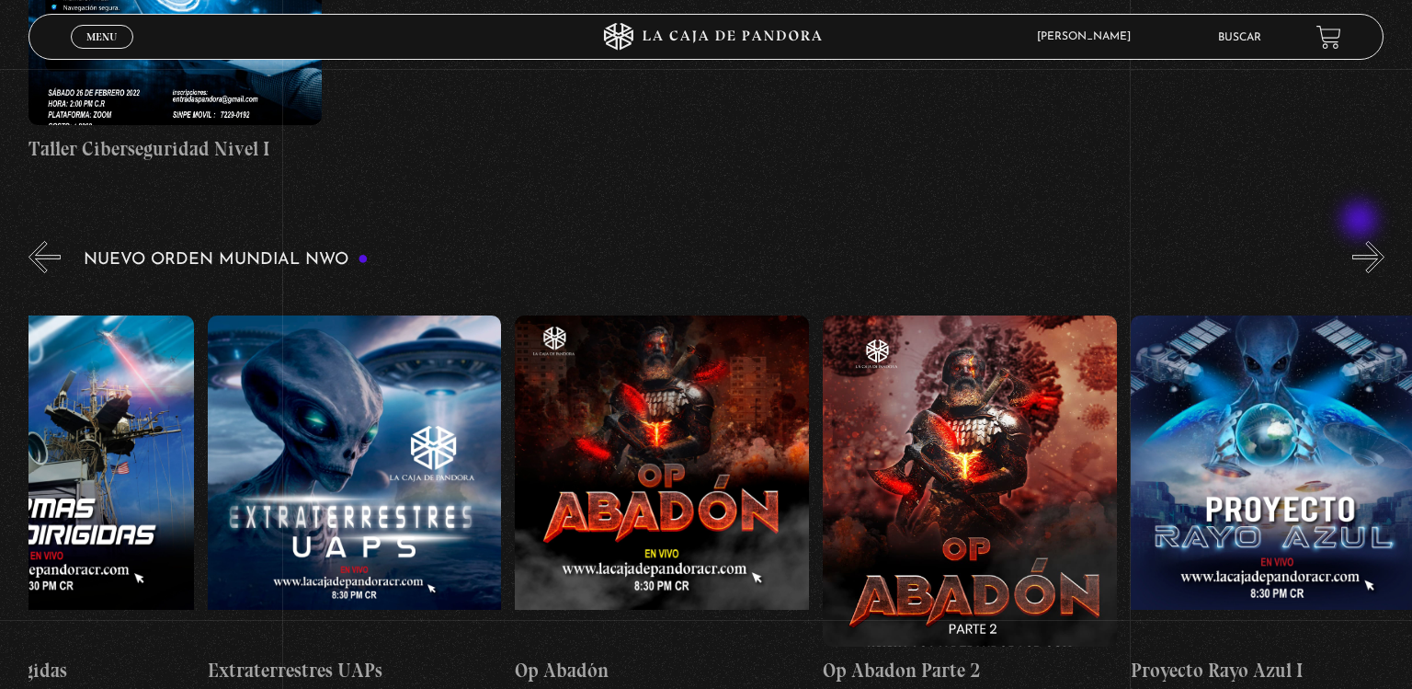
click at [1361, 241] on button "»" at bounding box center [1368, 257] width 32 height 32
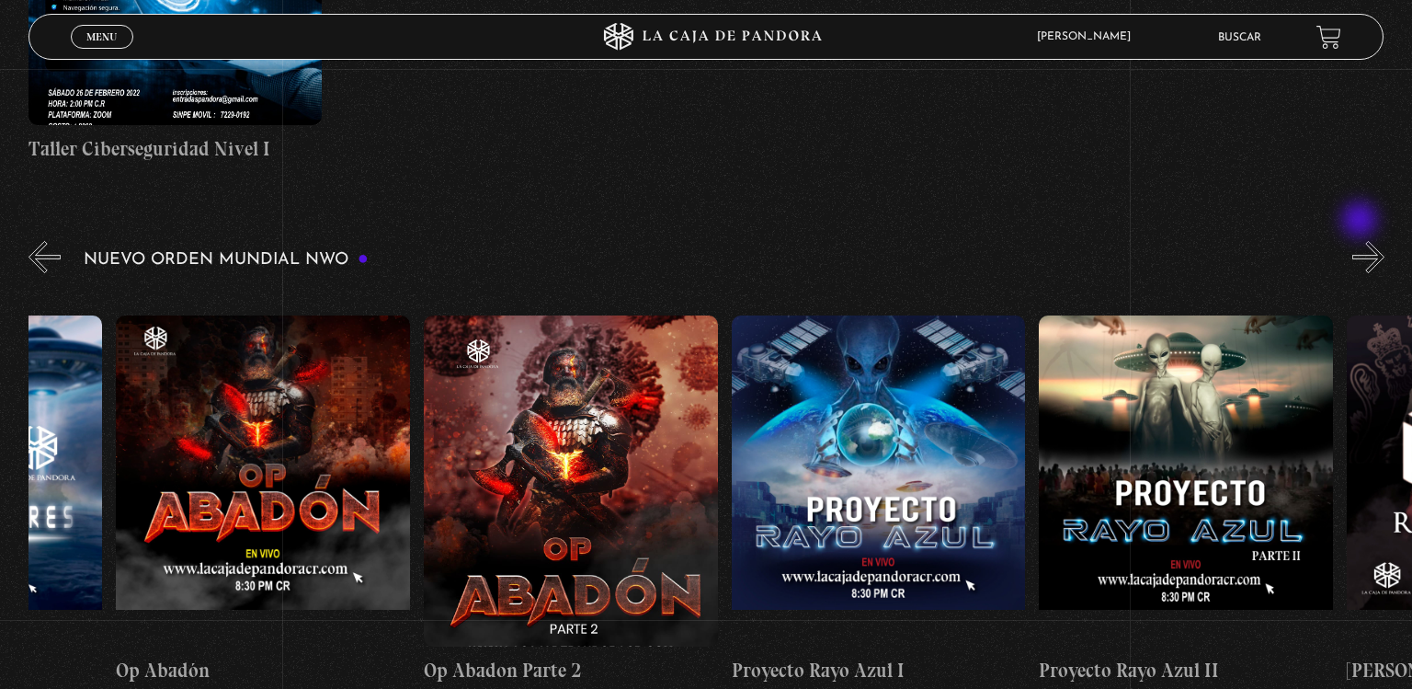
click at [1361, 241] on button "»" at bounding box center [1368, 257] width 32 height 32
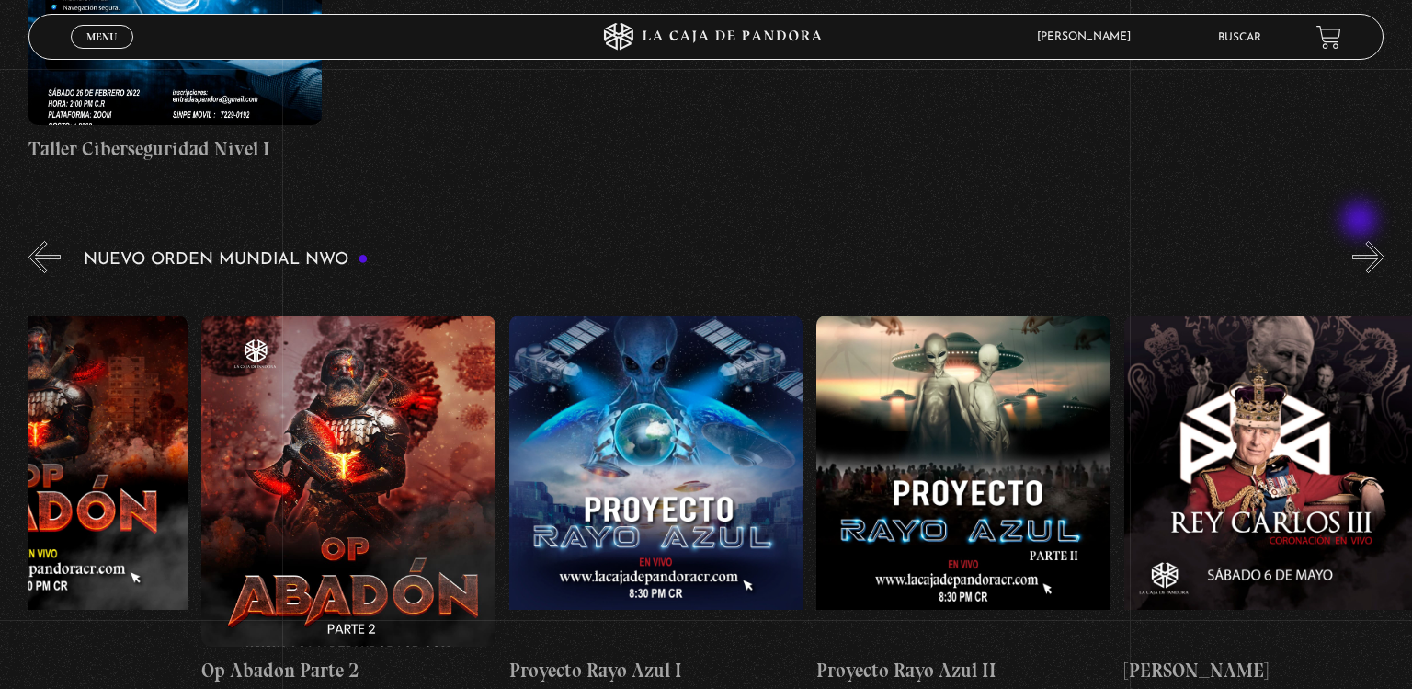
click at [1361, 241] on button "»" at bounding box center [1368, 257] width 32 height 32
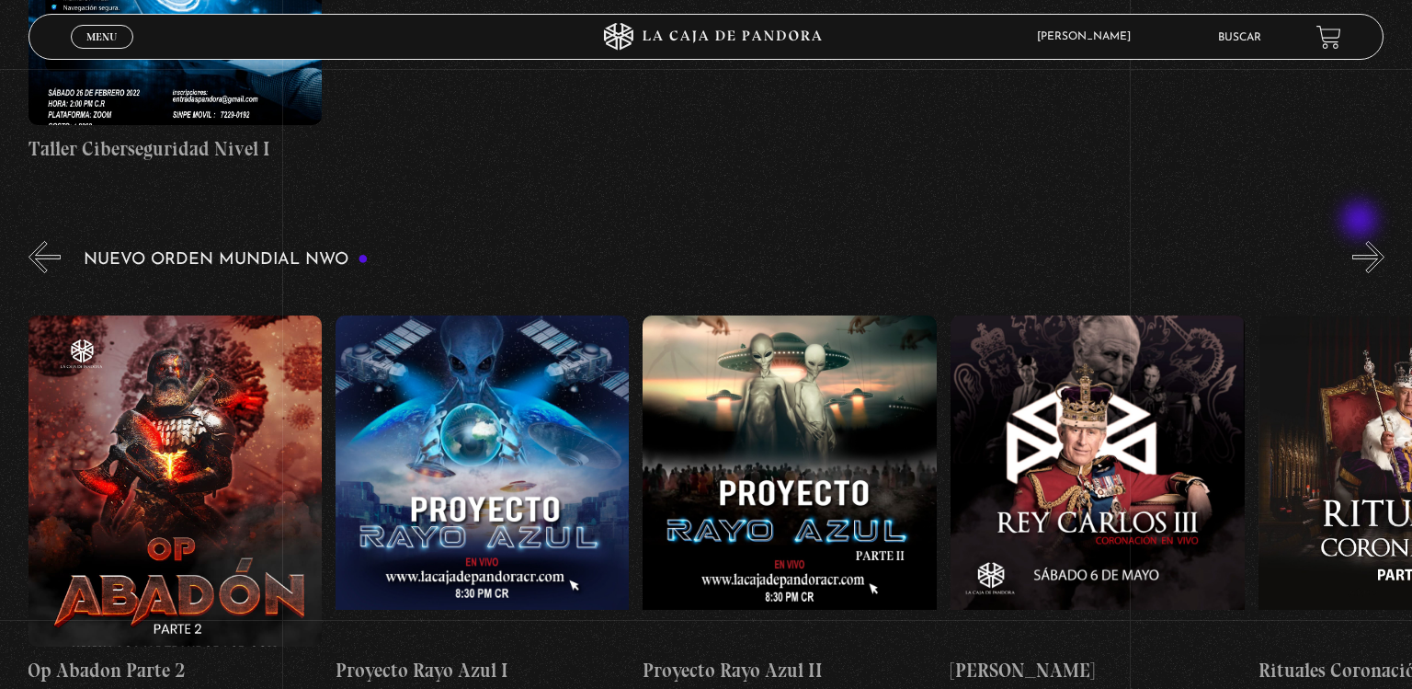
click at [1361, 241] on button "»" at bounding box center [1368, 257] width 32 height 32
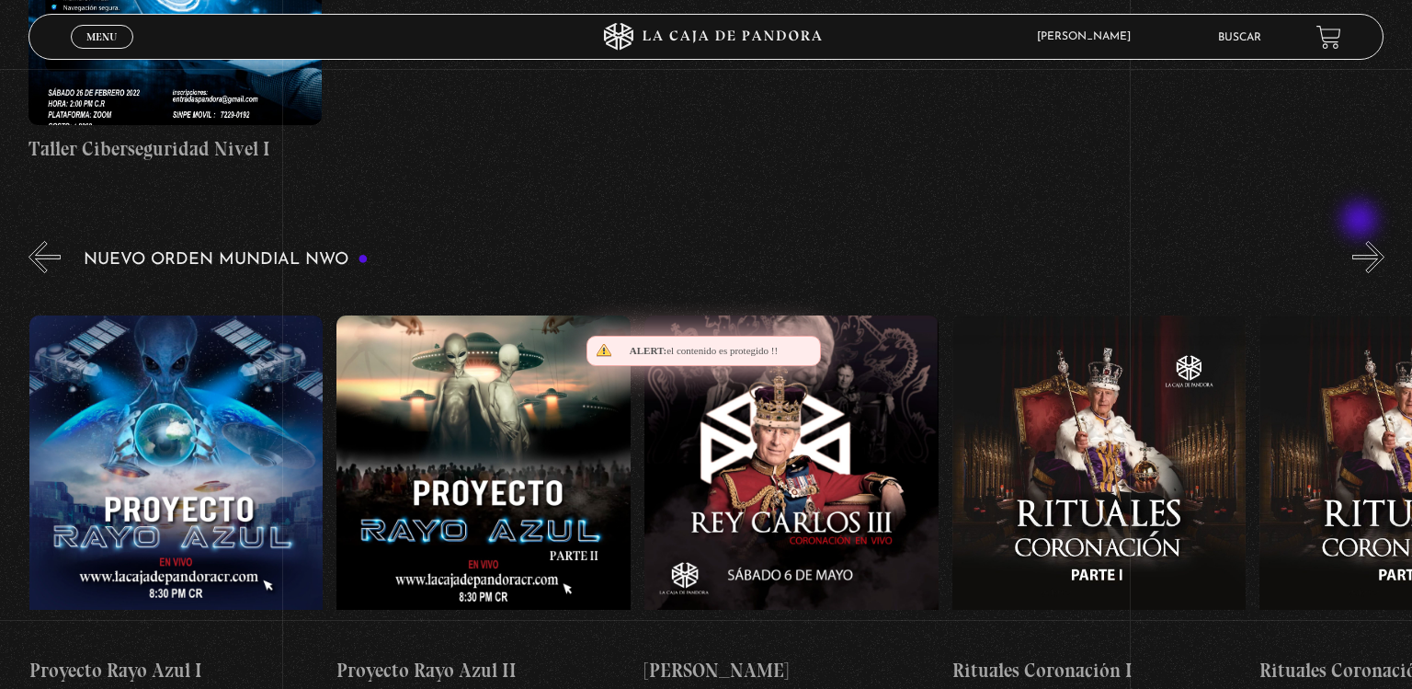
click at [1361, 241] on button "»" at bounding box center [1368, 257] width 32 height 32
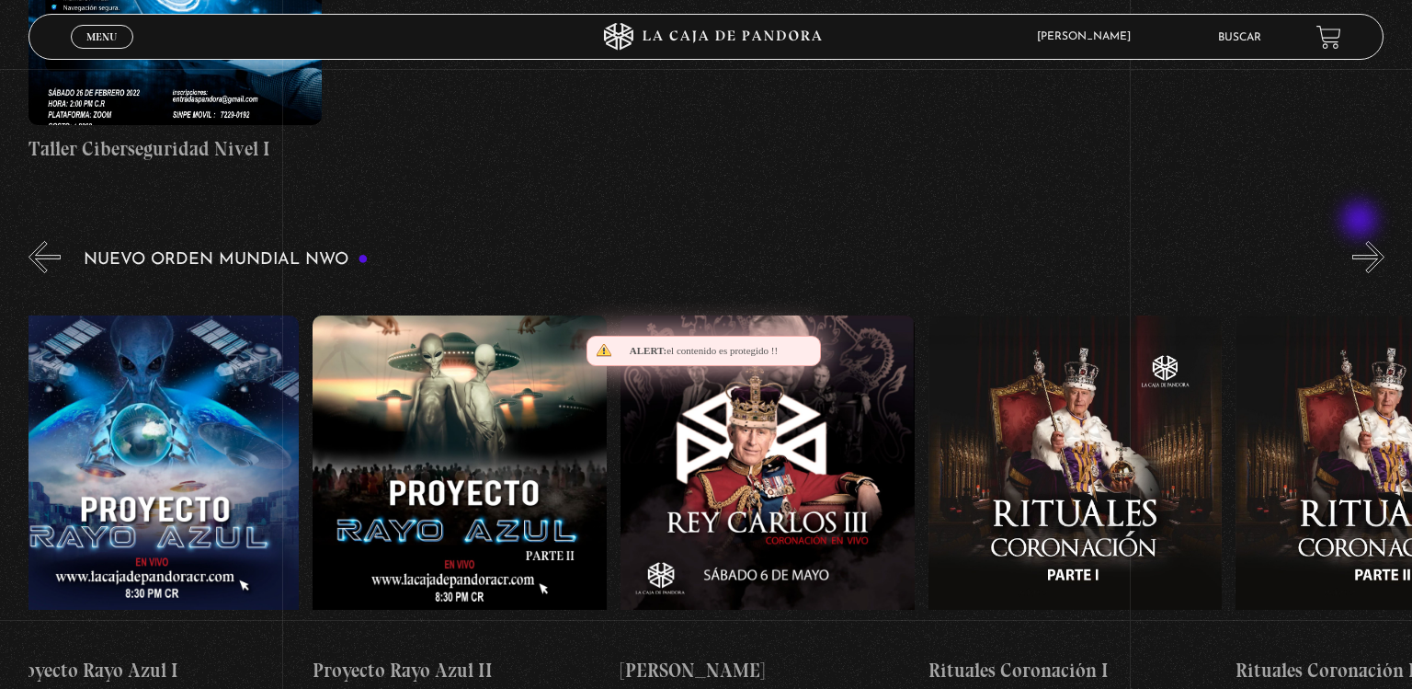
click at [1361, 241] on button "»" at bounding box center [1368, 257] width 32 height 32
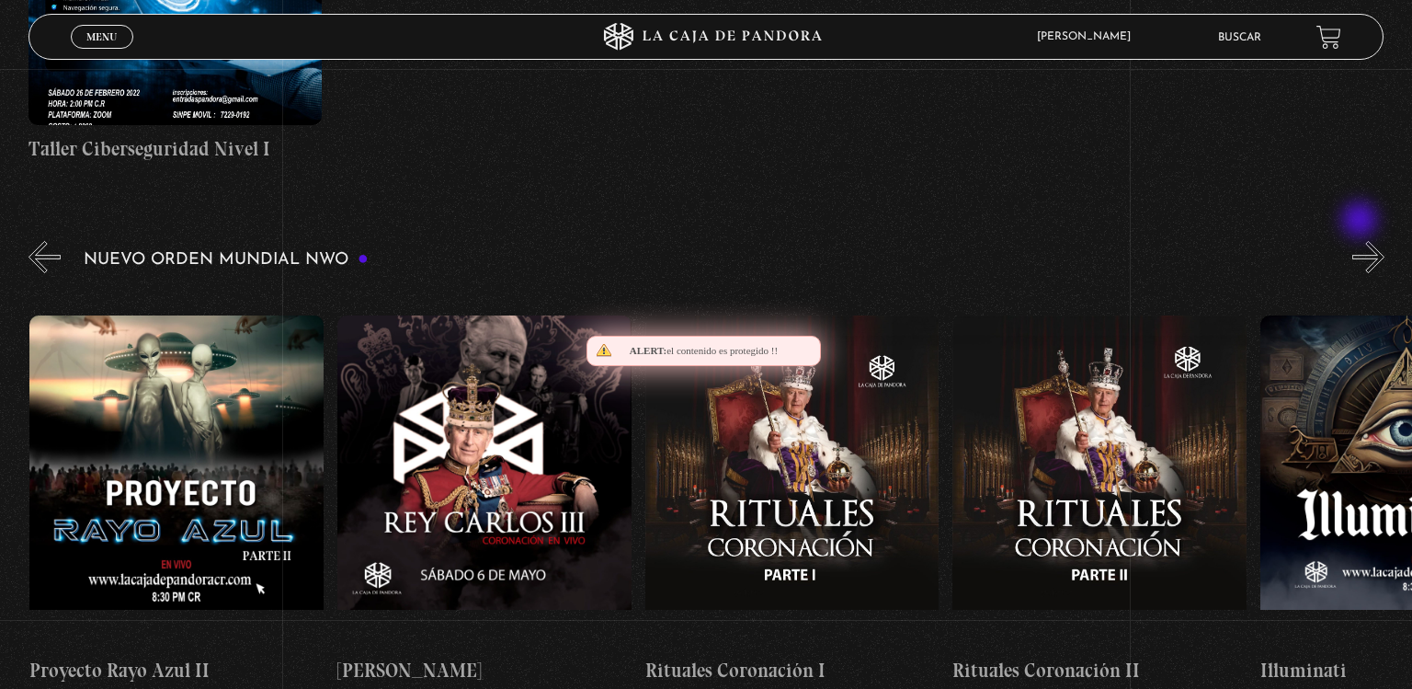
click at [1361, 241] on button "»" at bounding box center [1368, 257] width 32 height 32
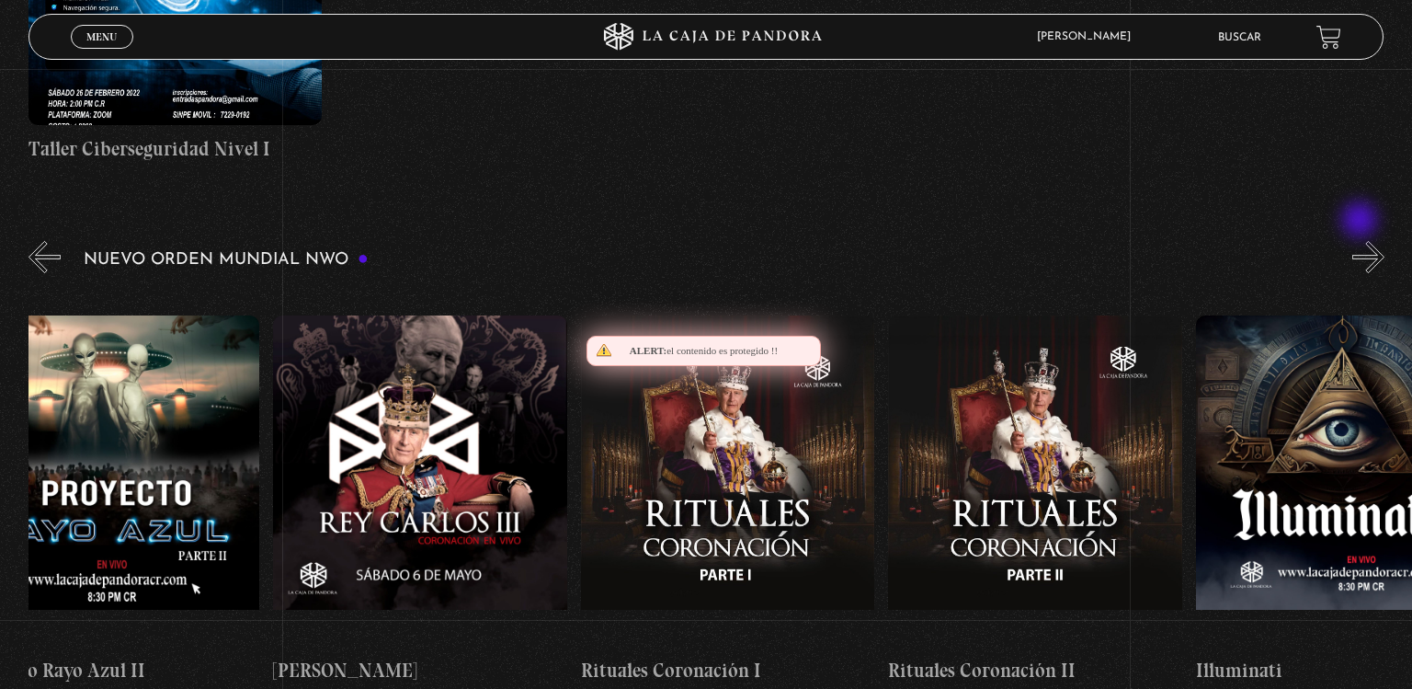
click at [1361, 241] on button "»" at bounding box center [1368, 257] width 32 height 32
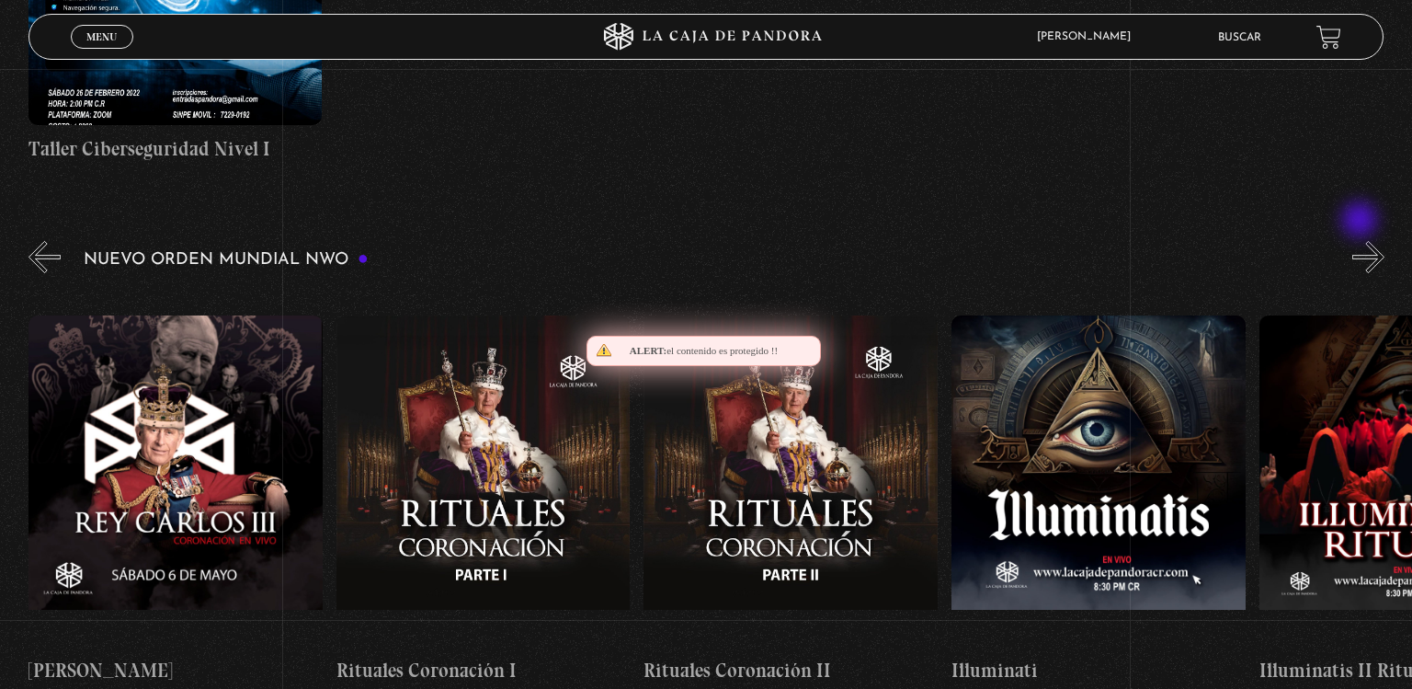
click at [1361, 241] on button "»" at bounding box center [1368, 257] width 32 height 32
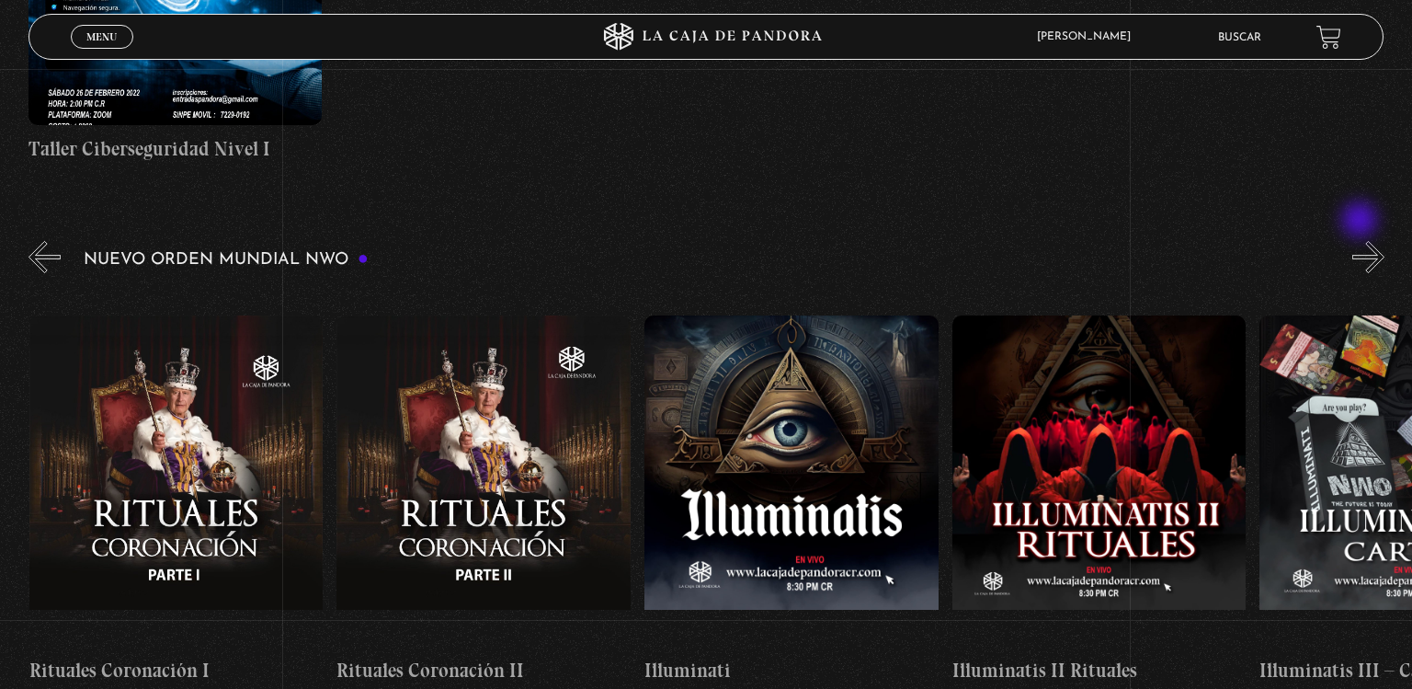
click at [1361, 241] on button "»" at bounding box center [1368, 257] width 32 height 32
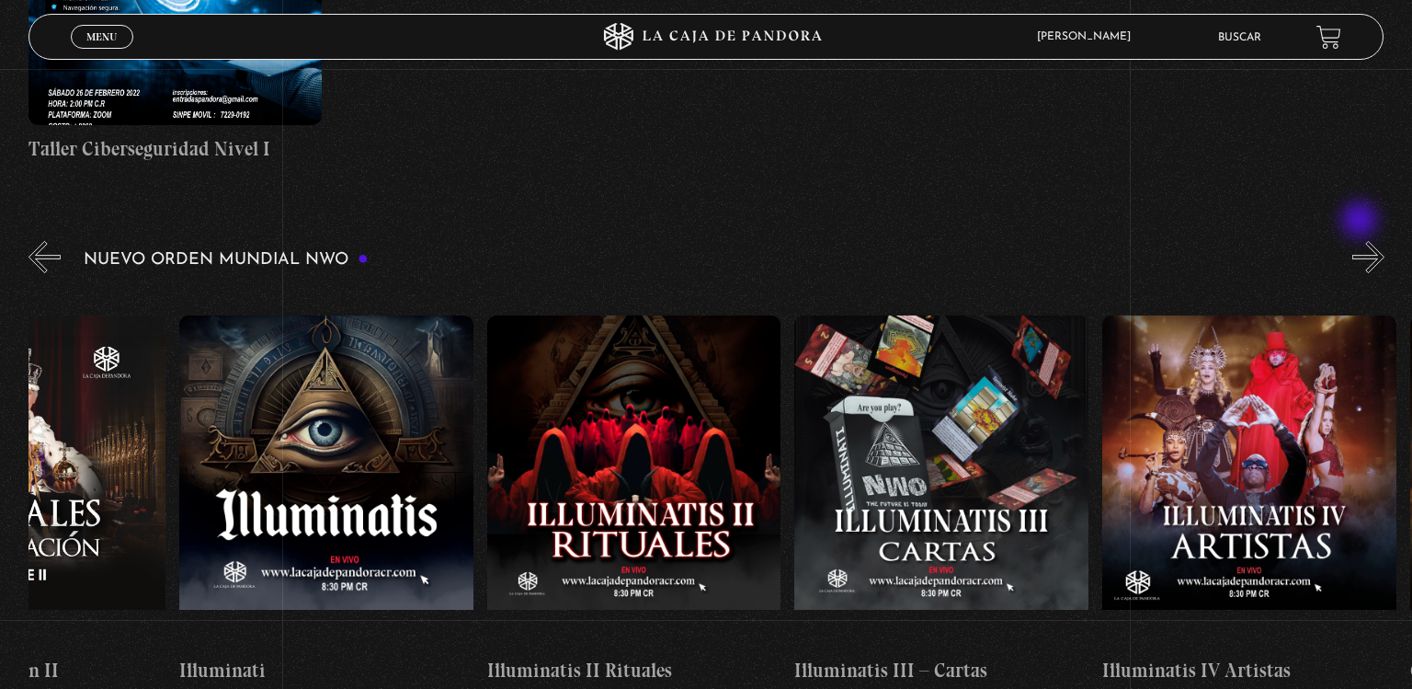
click at [1361, 241] on button "»" at bounding box center [1368, 257] width 32 height 32
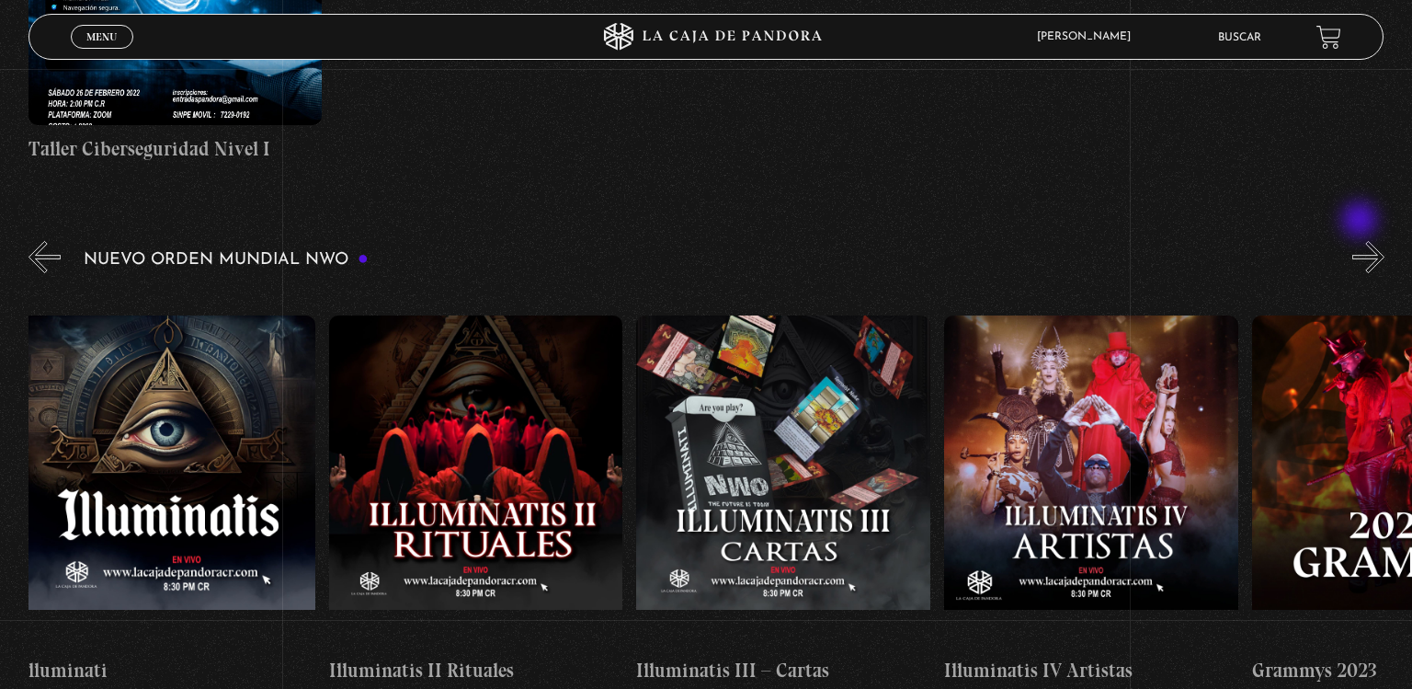
click at [1361, 241] on button "»" at bounding box center [1368, 257] width 32 height 32
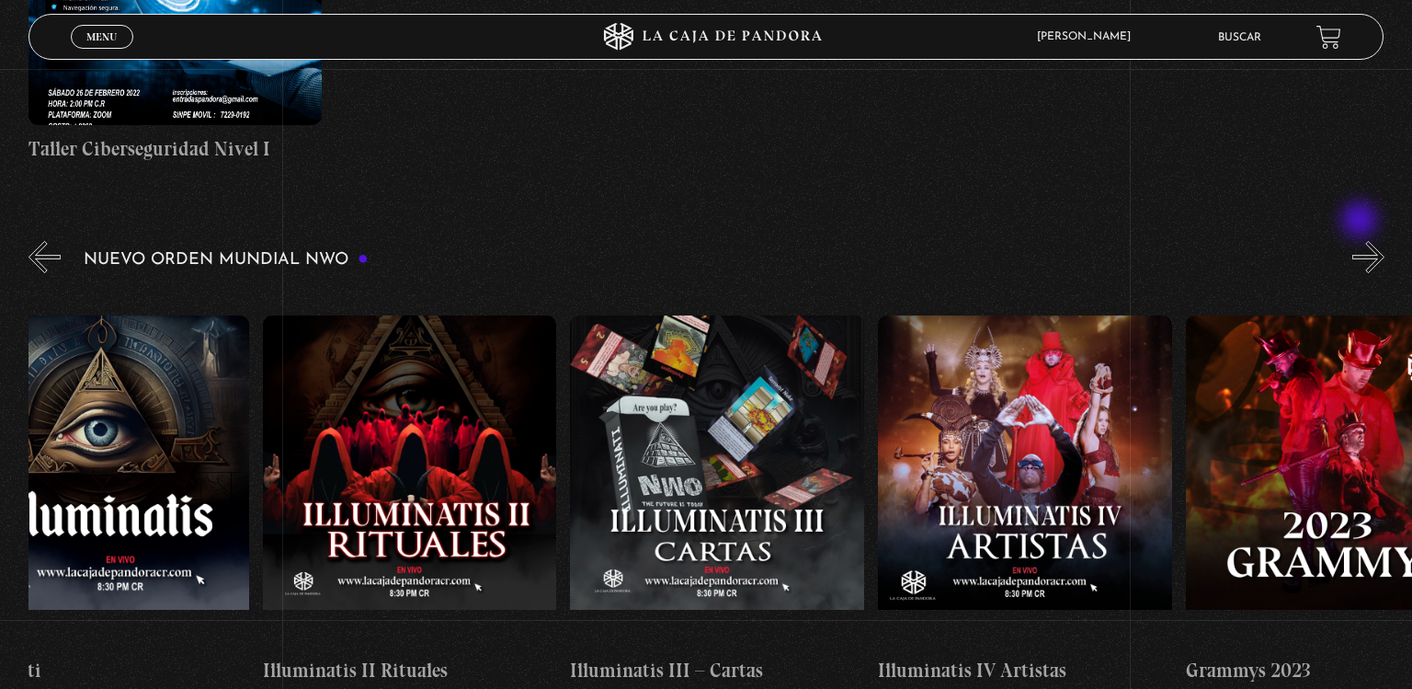
scroll to position [0, 10459]
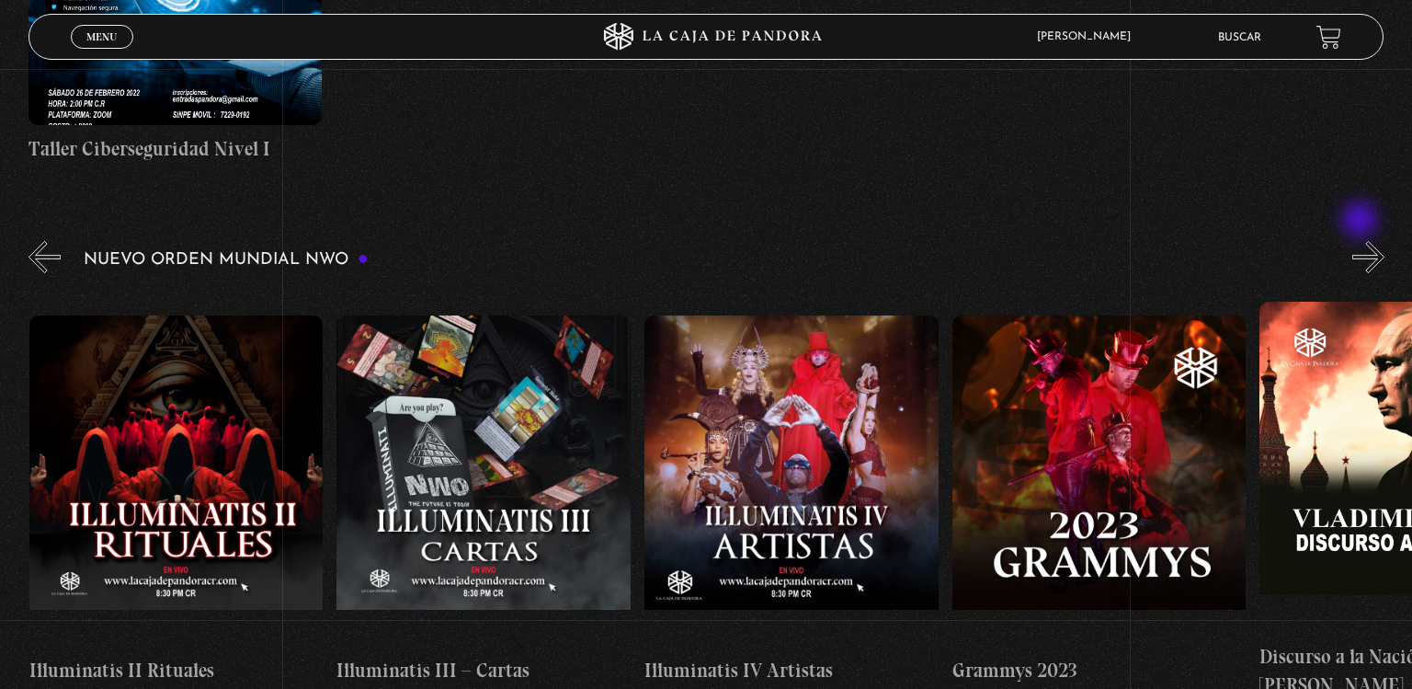
click at [1361, 241] on button "»" at bounding box center [1368, 257] width 32 height 32
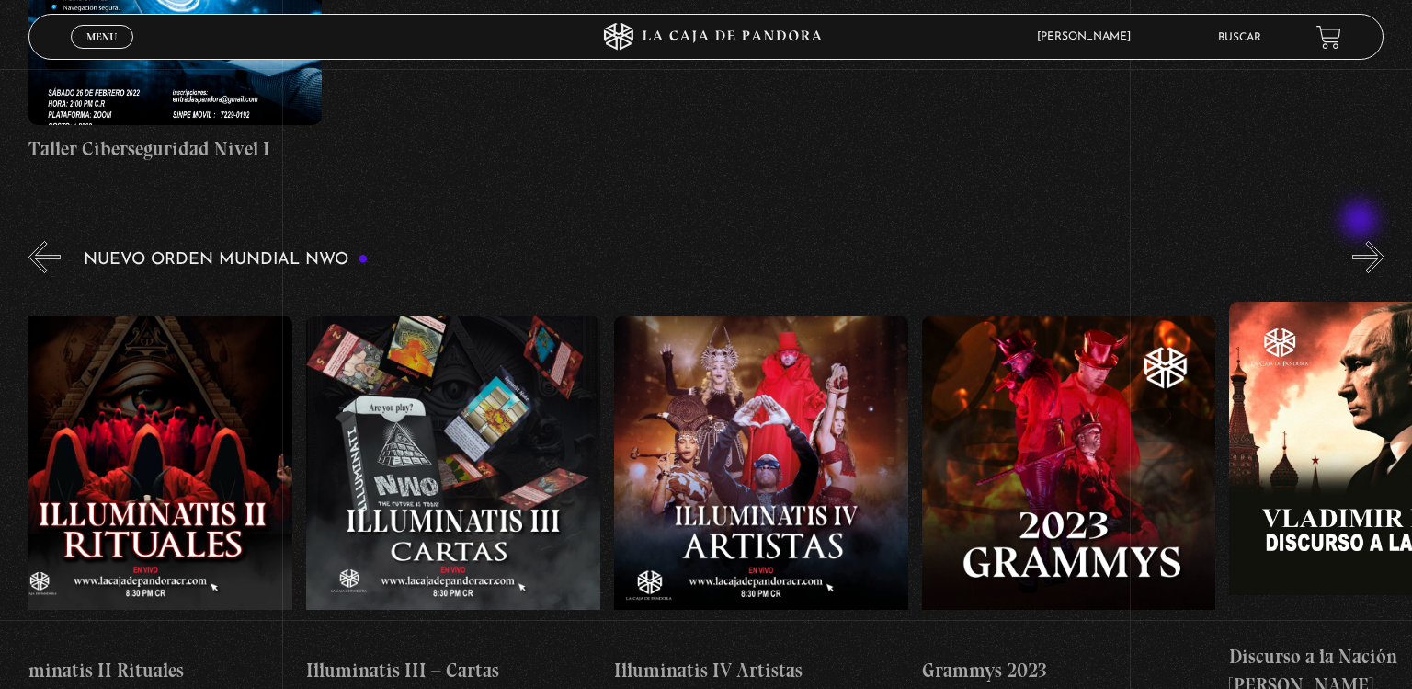
click at [1361, 241] on button "»" at bounding box center [1368, 257] width 32 height 32
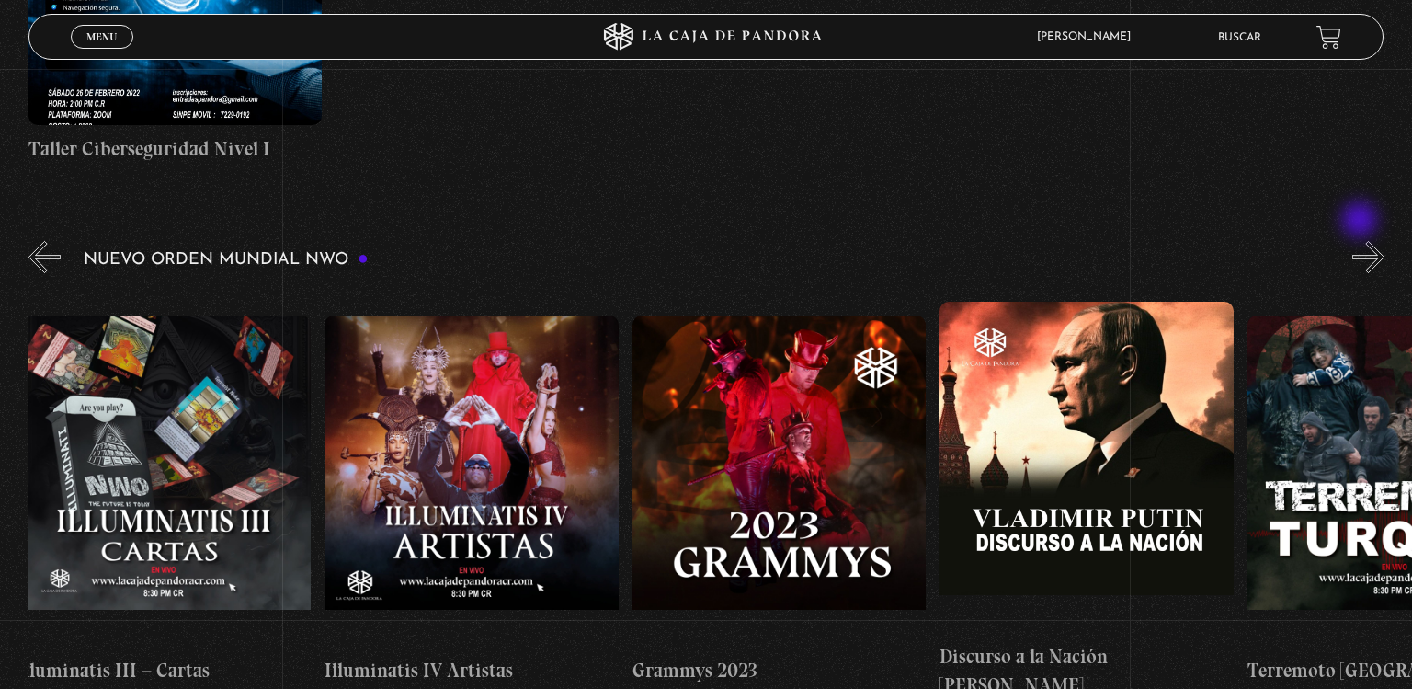
click at [1361, 241] on button "»" at bounding box center [1368, 257] width 32 height 32
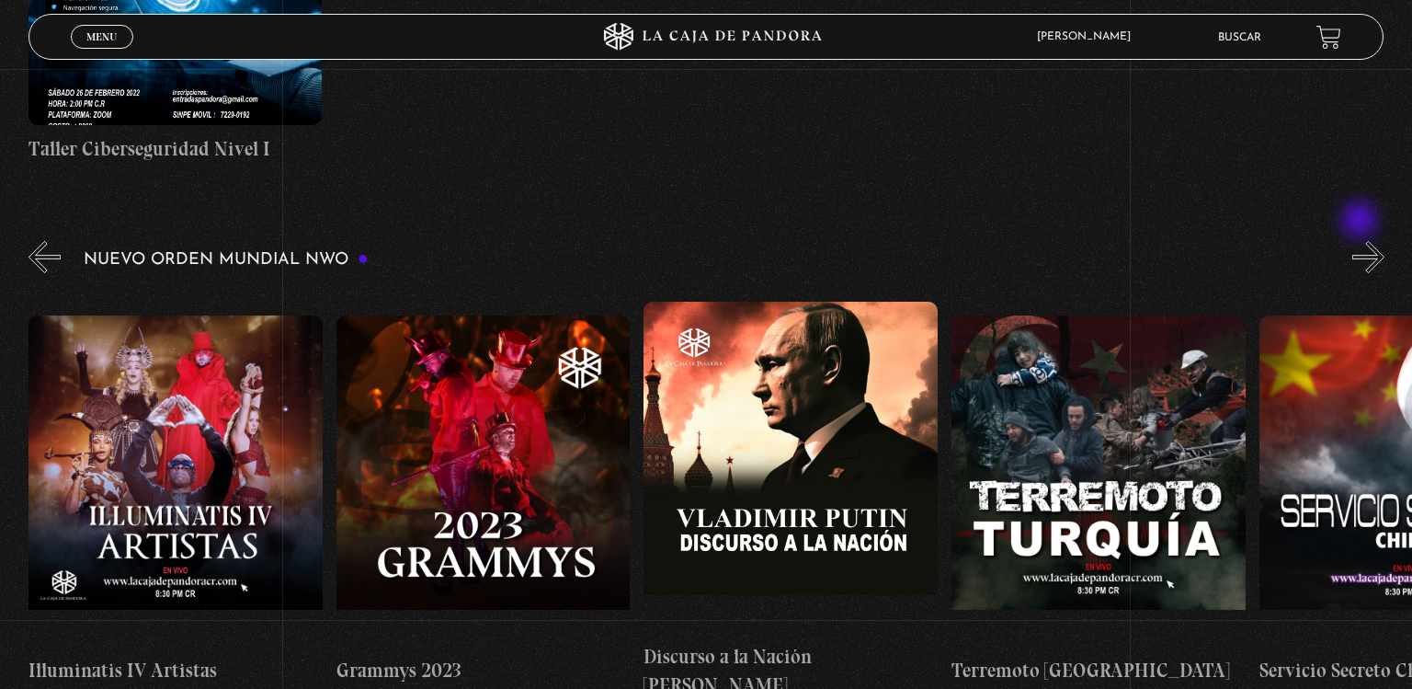
click at [1361, 241] on button "»" at bounding box center [1368, 257] width 32 height 32
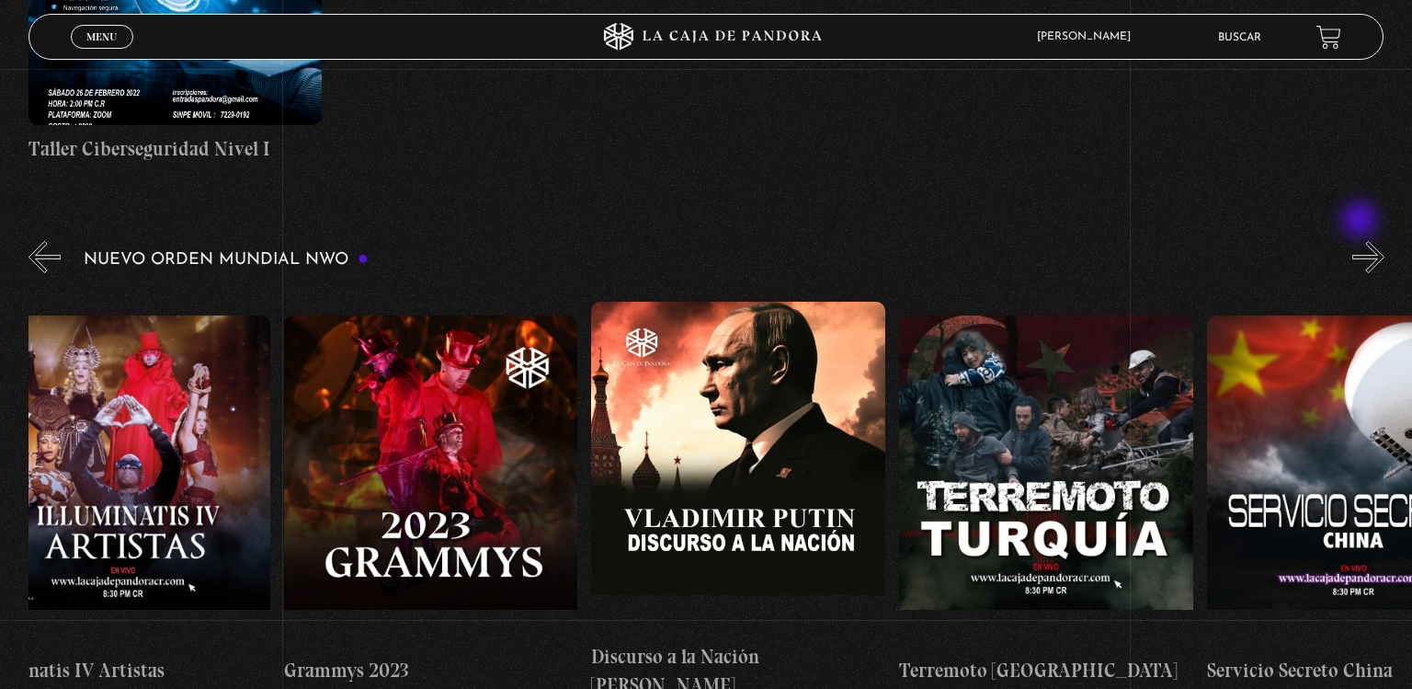
click at [1361, 241] on button "»" at bounding box center [1368, 257] width 32 height 32
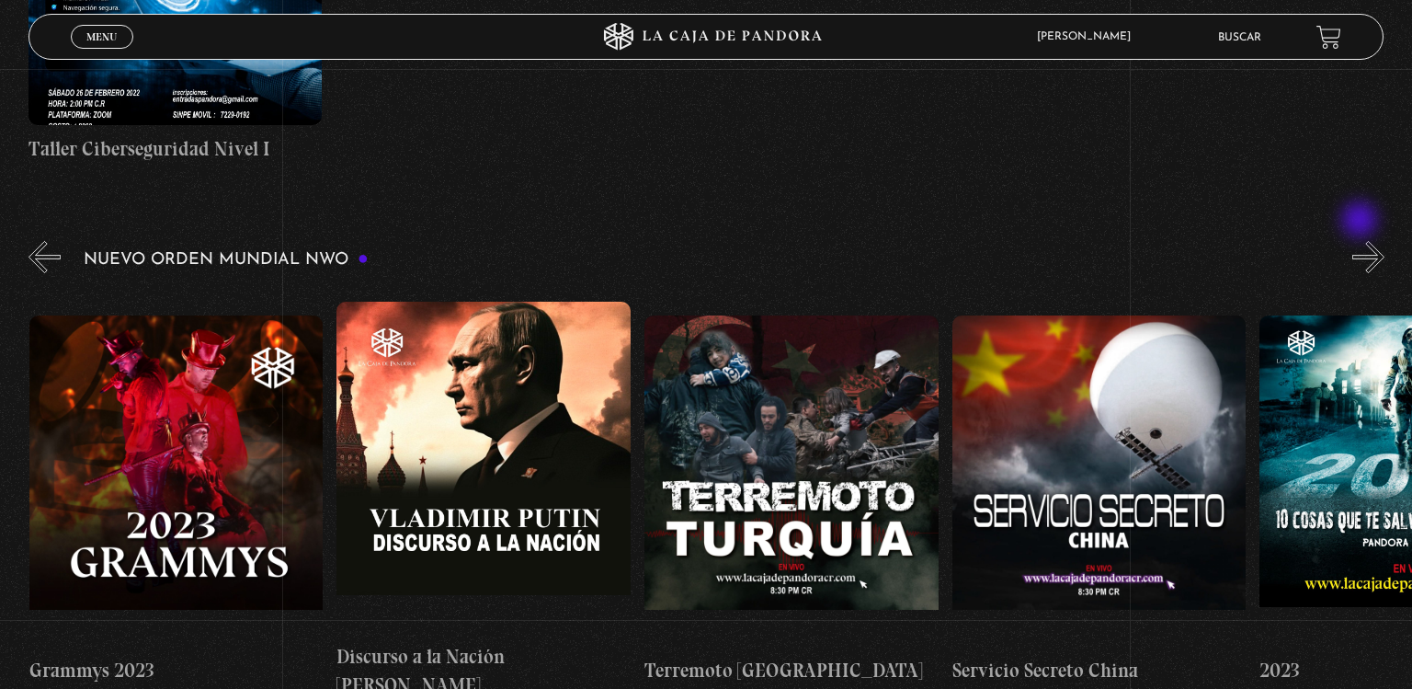
click at [1361, 241] on button "»" at bounding box center [1368, 257] width 32 height 32
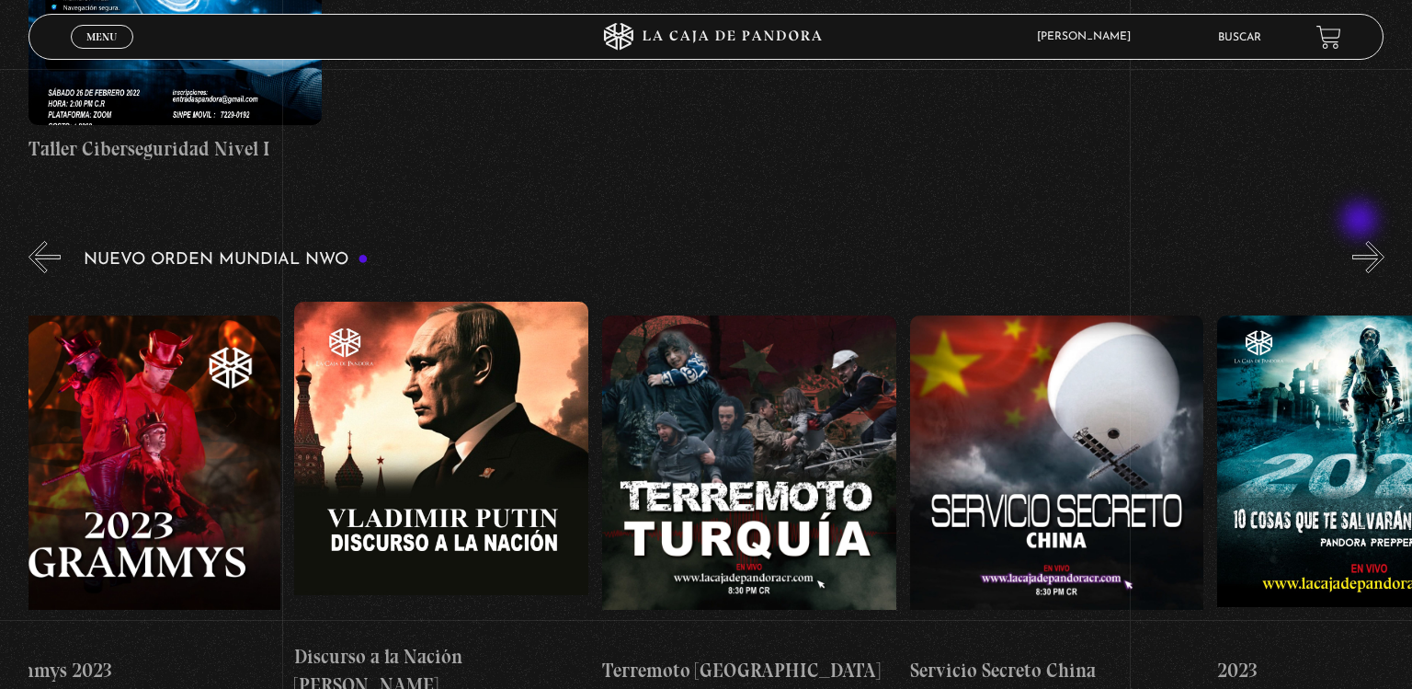
click at [1361, 241] on button "»" at bounding box center [1368, 257] width 32 height 32
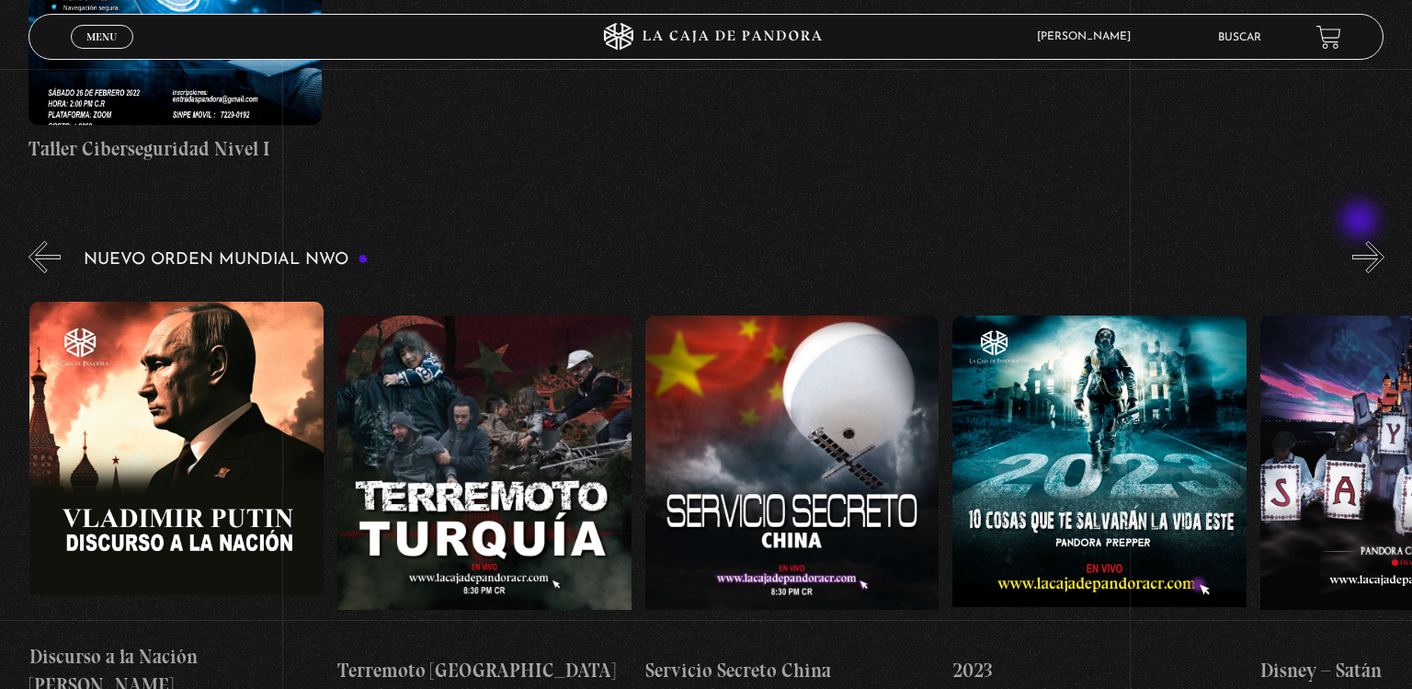
click at [1361, 241] on button "»" at bounding box center [1368, 257] width 32 height 32
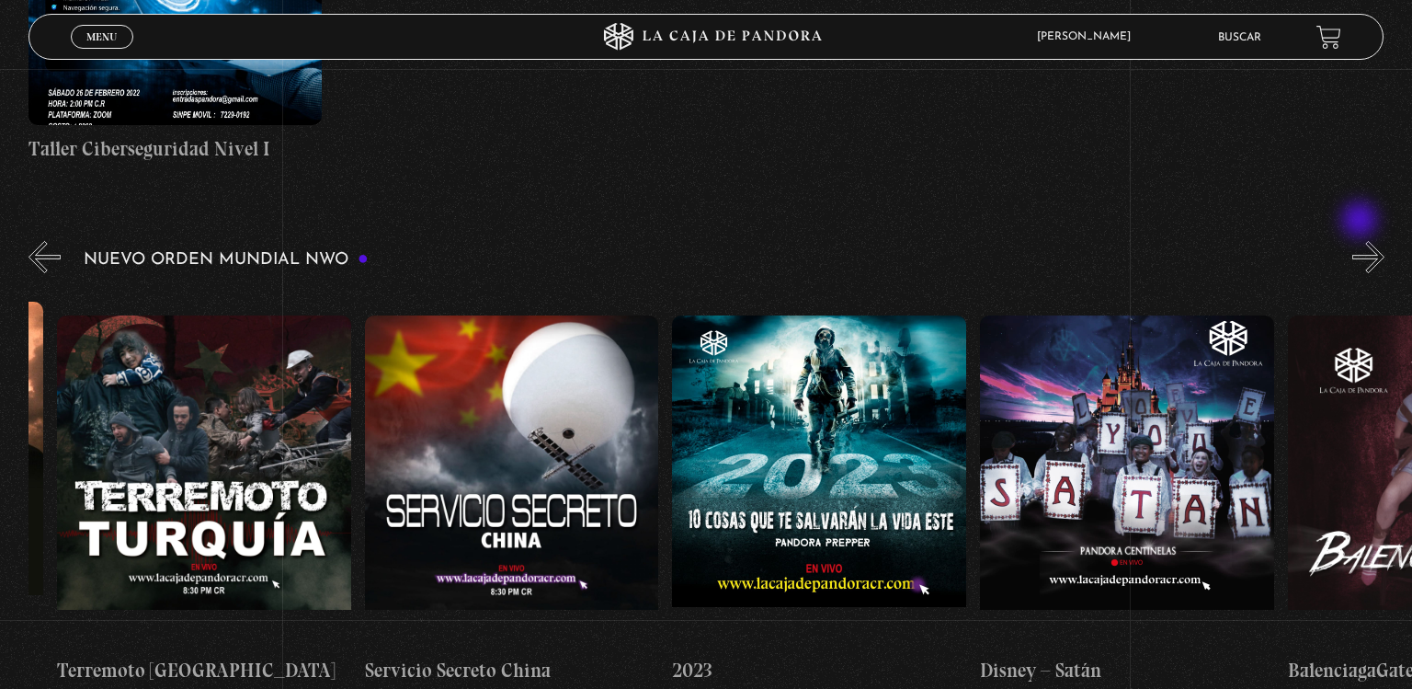
click at [1361, 241] on button "»" at bounding box center [1368, 257] width 32 height 32
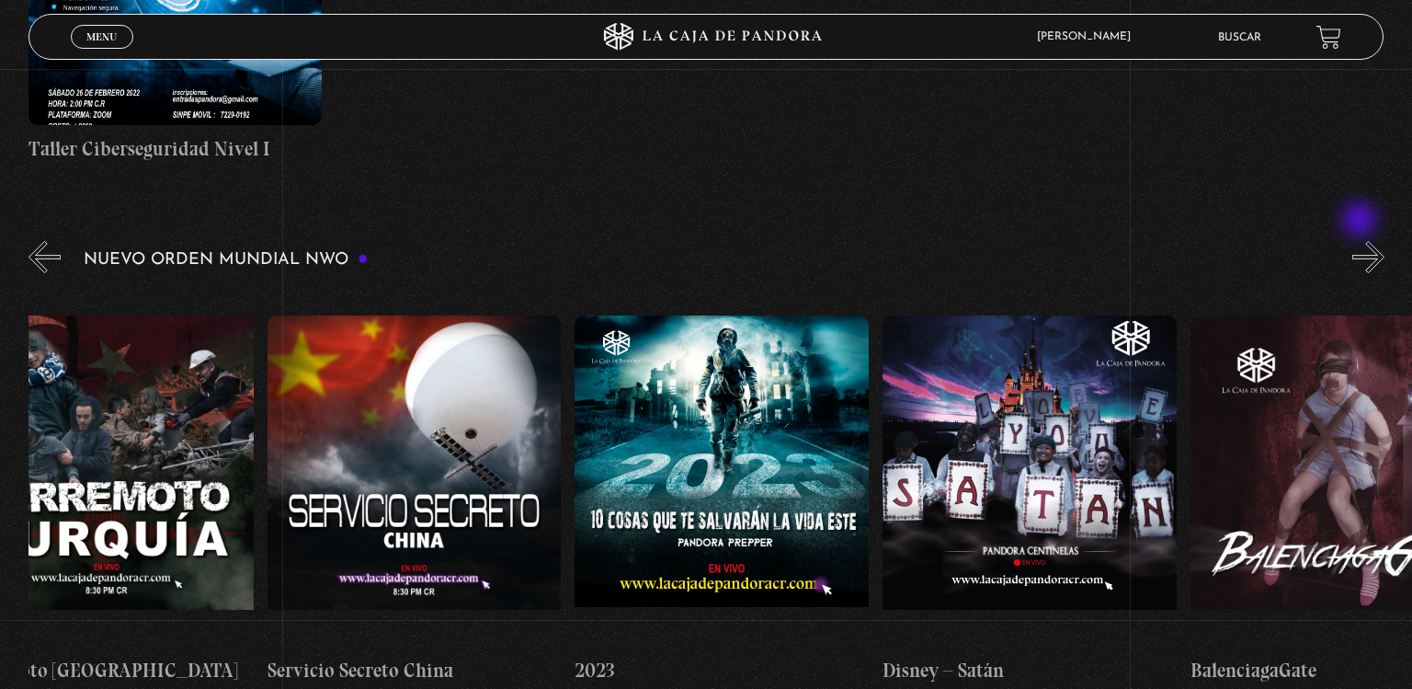
click at [1361, 241] on button "»" at bounding box center [1368, 257] width 32 height 32
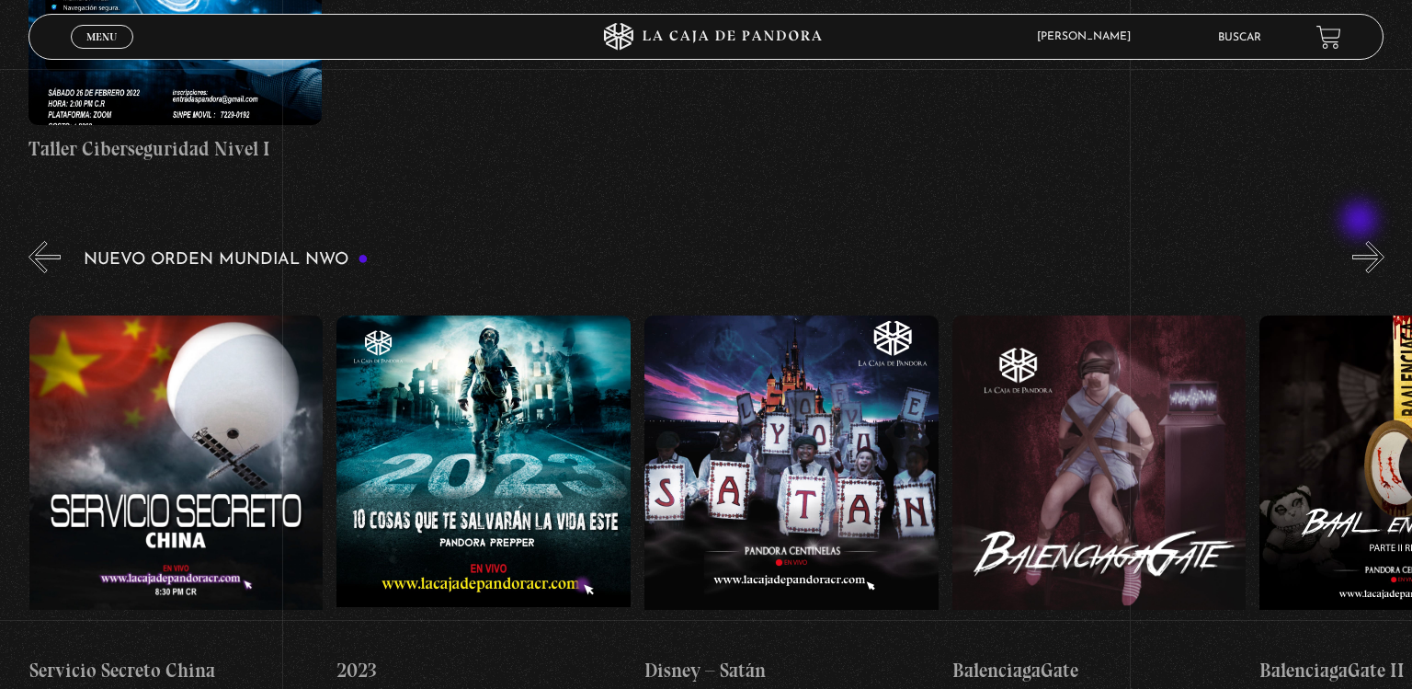
click at [1361, 241] on button "»" at bounding box center [1368, 257] width 32 height 32
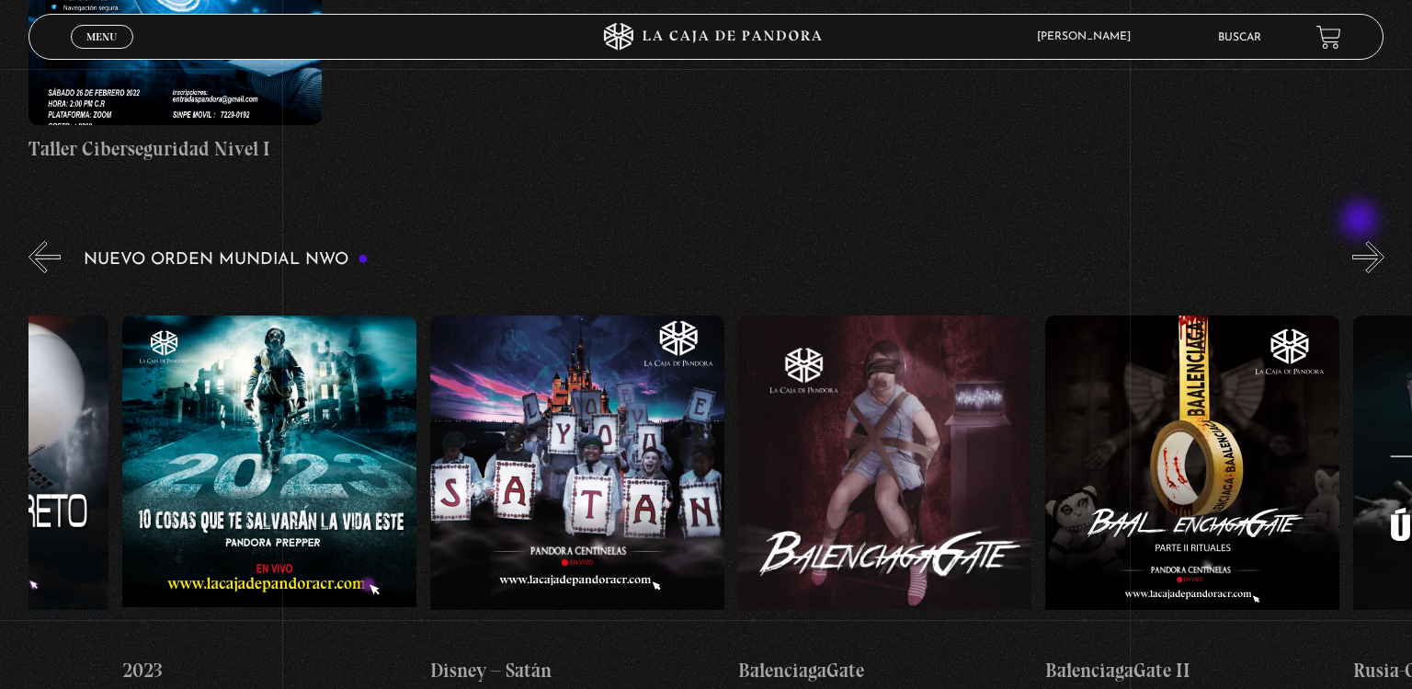
click at [1361, 241] on button "»" at bounding box center [1368, 257] width 32 height 32
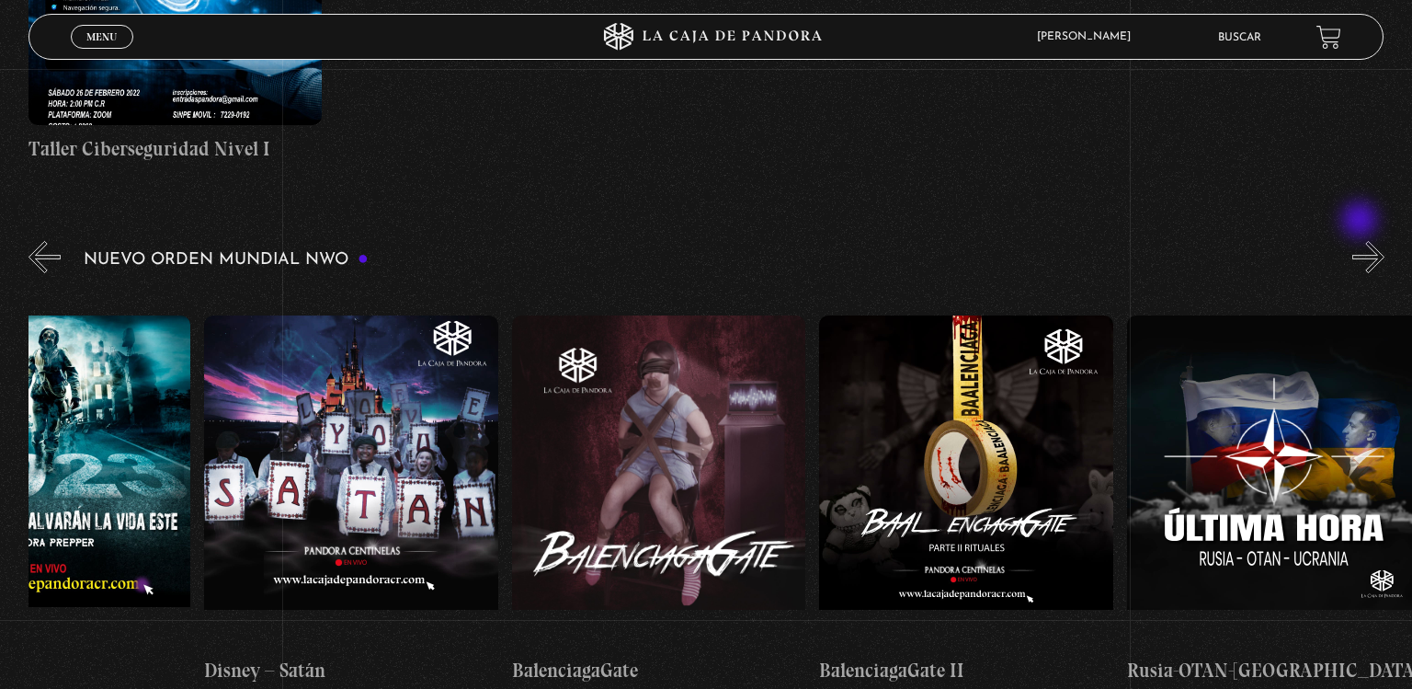
click at [1361, 241] on button "»" at bounding box center [1368, 257] width 32 height 32
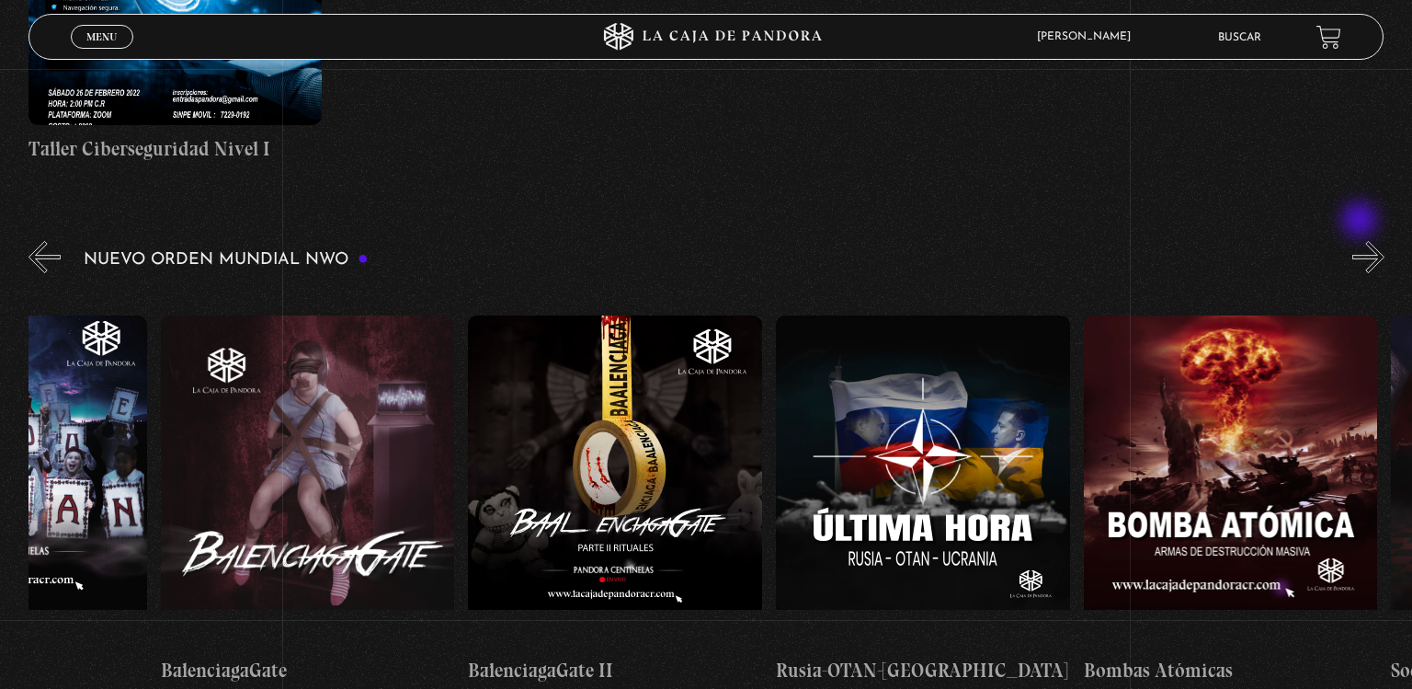
click at [1361, 241] on button "»" at bounding box center [1368, 257] width 32 height 32
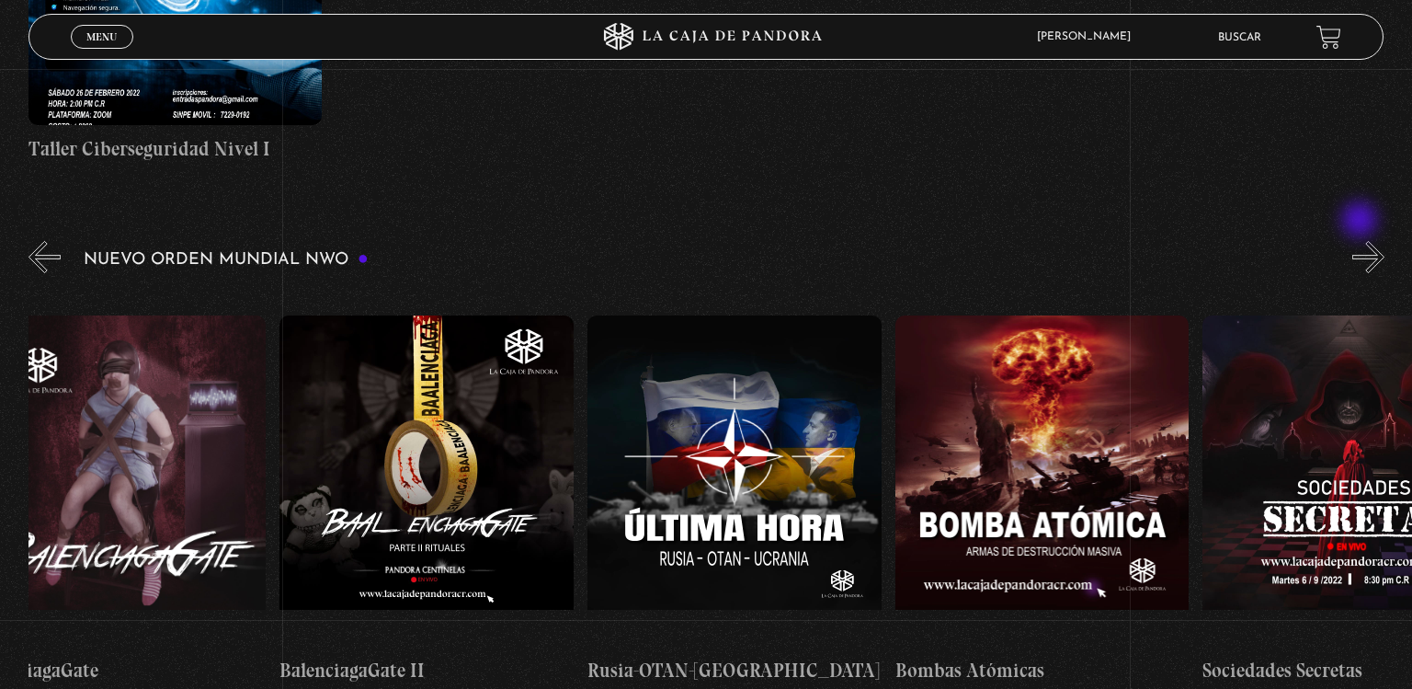
click at [1361, 241] on button "»" at bounding box center [1368, 257] width 32 height 32
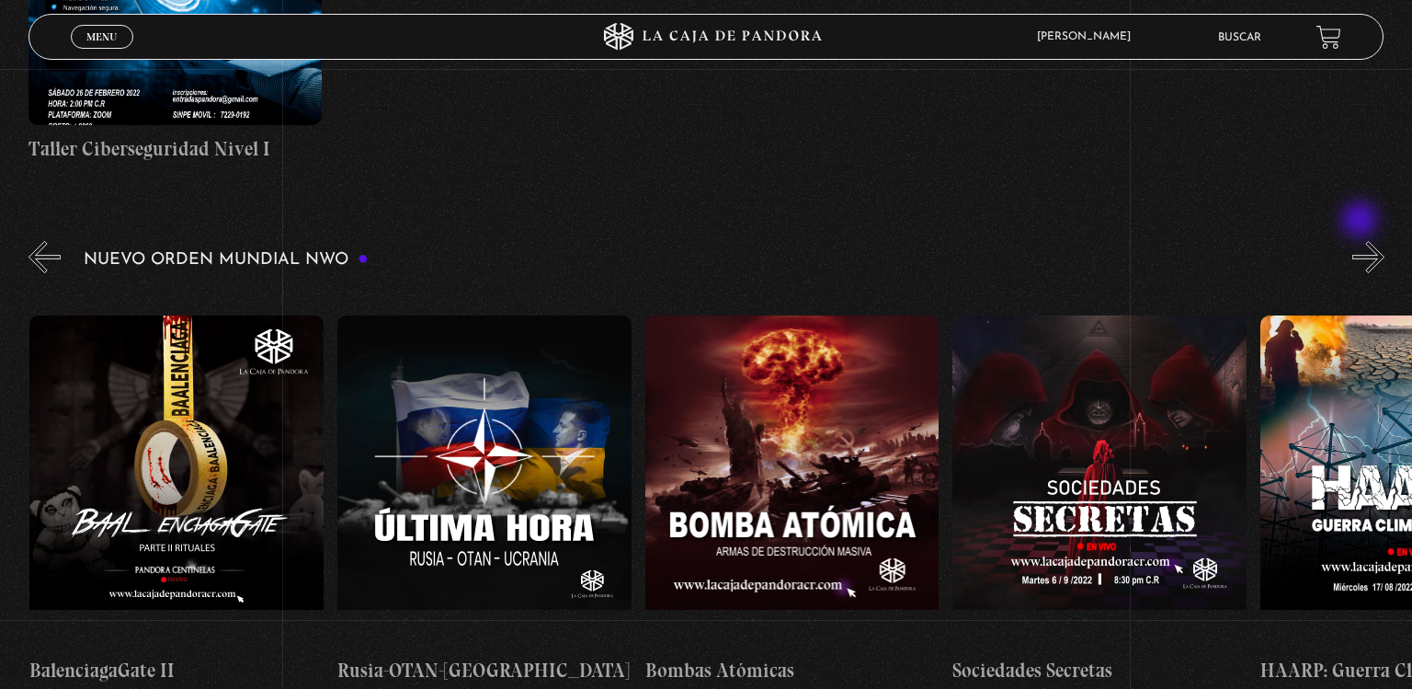
click at [1361, 241] on button "»" at bounding box center [1368, 257] width 32 height 32
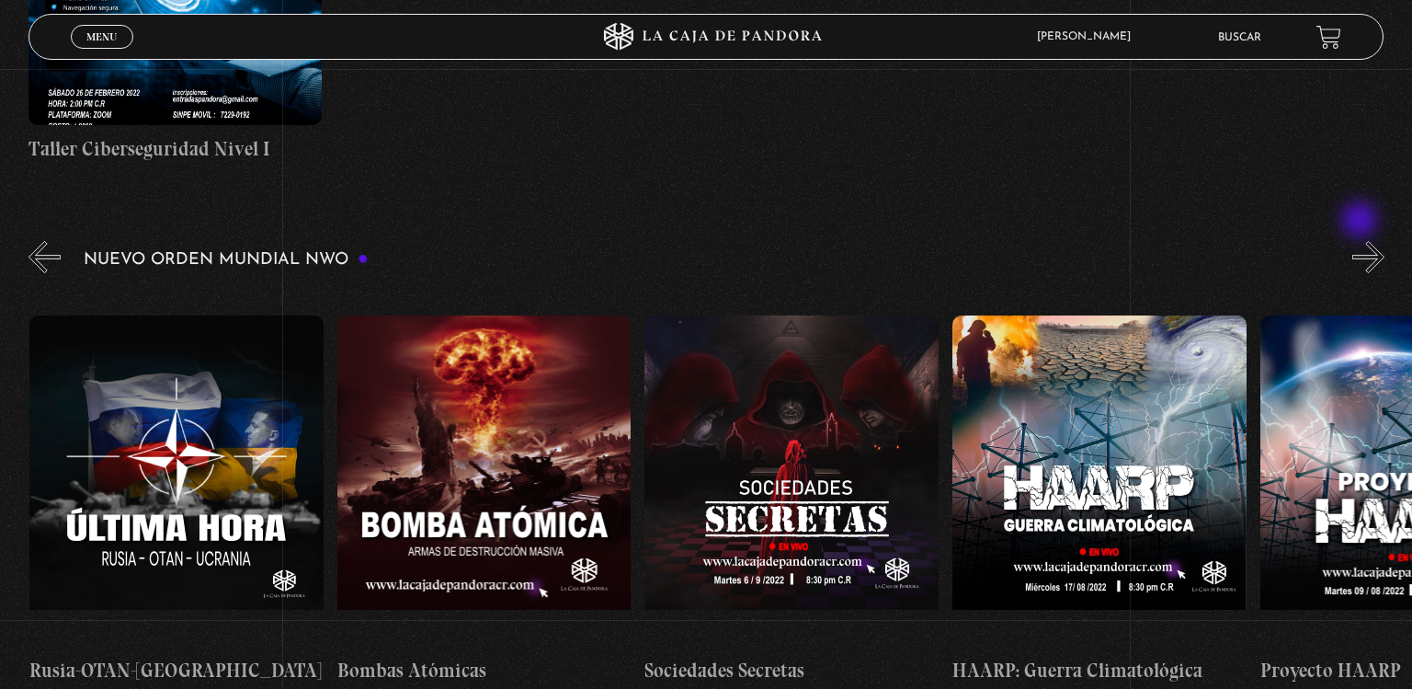
scroll to position [0, 13844]
click at [1088, 336] on figure at bounding box center [1098, 480] width 294 height 331
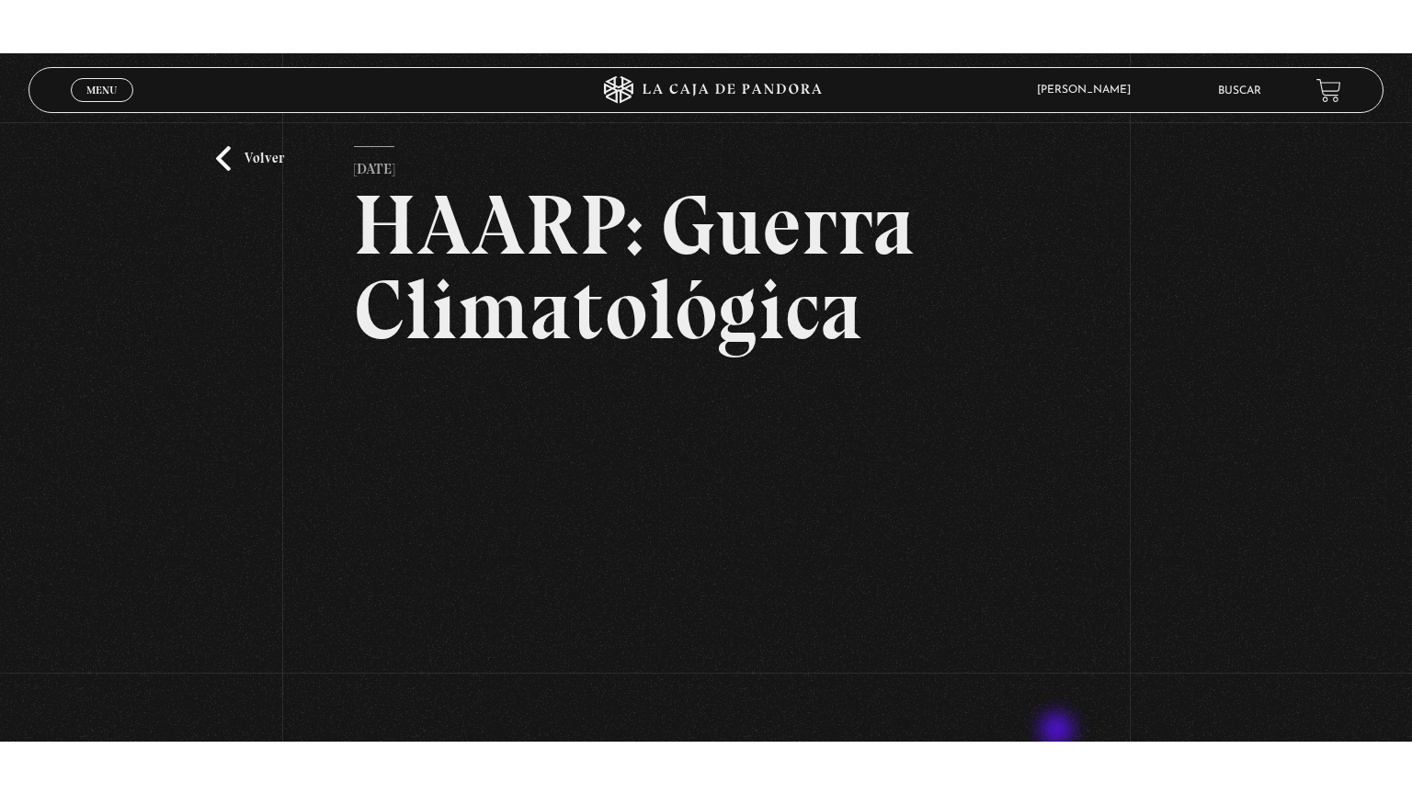
scroll to position [51, 0]
